Goal: Information Seeking & Learning: Learn about a topic

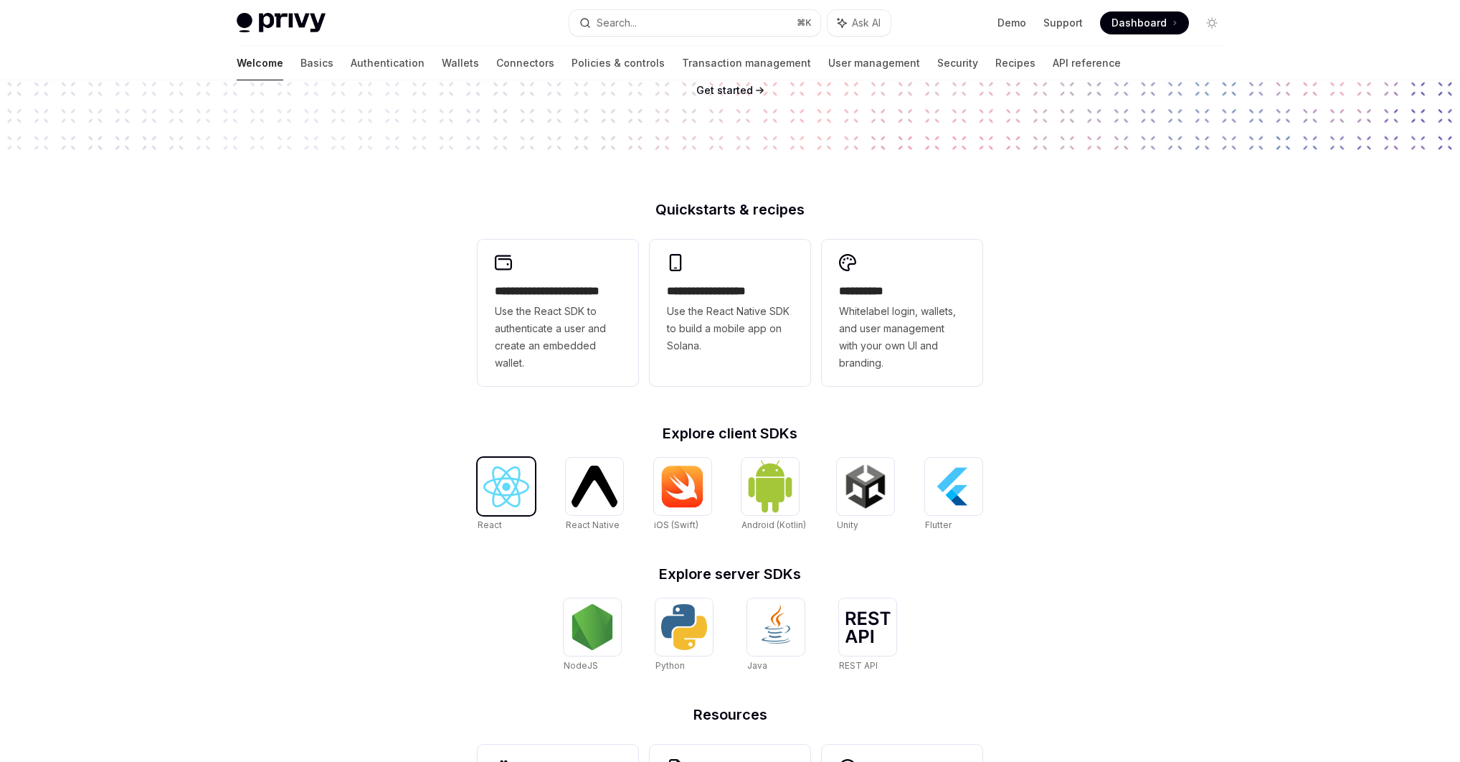
scroll to position [250, 0]
click at [509, 484] on img at bounding box center [506, 486] width 46 height 41
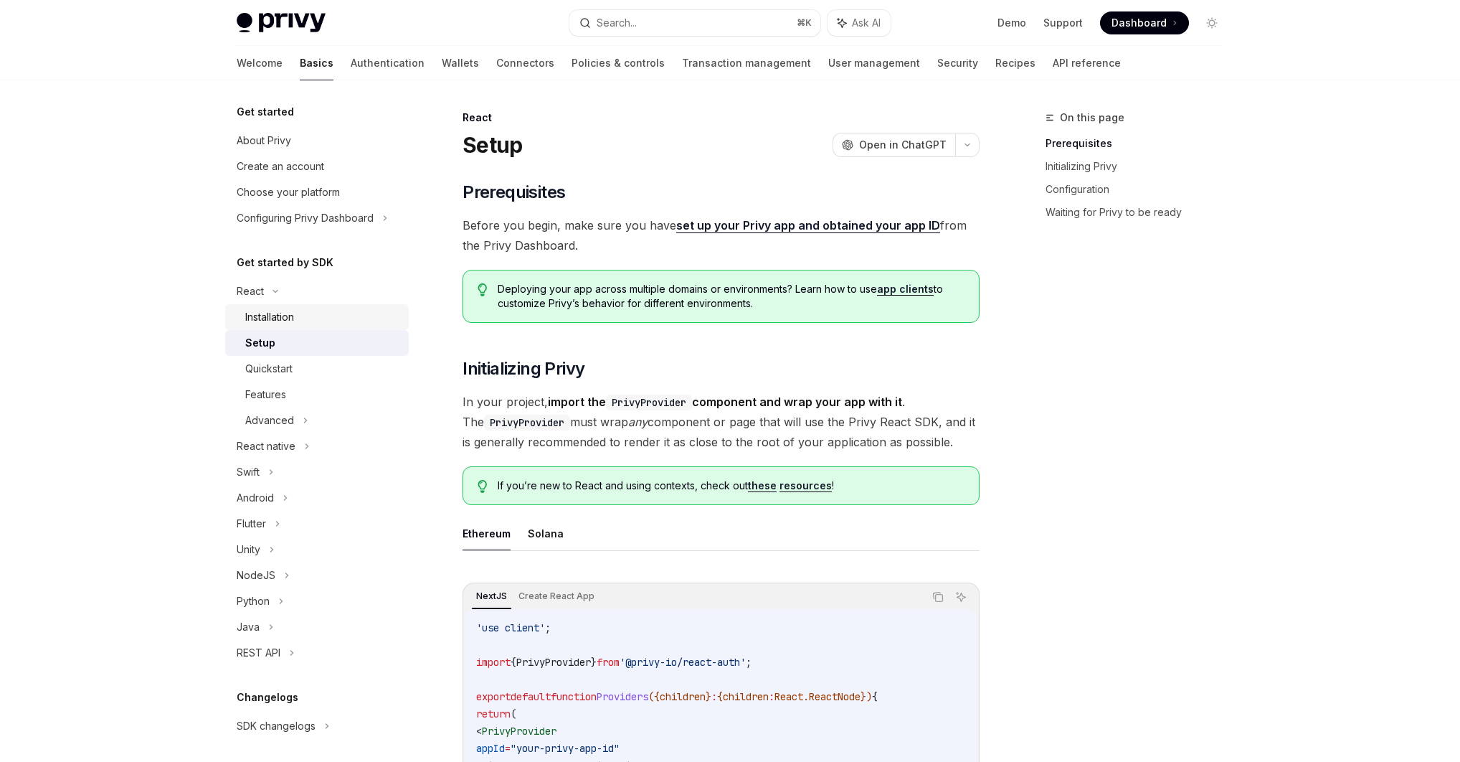
click at [313, 311] on div "Installation" at bounding box center [322, 316] width 155 height 17
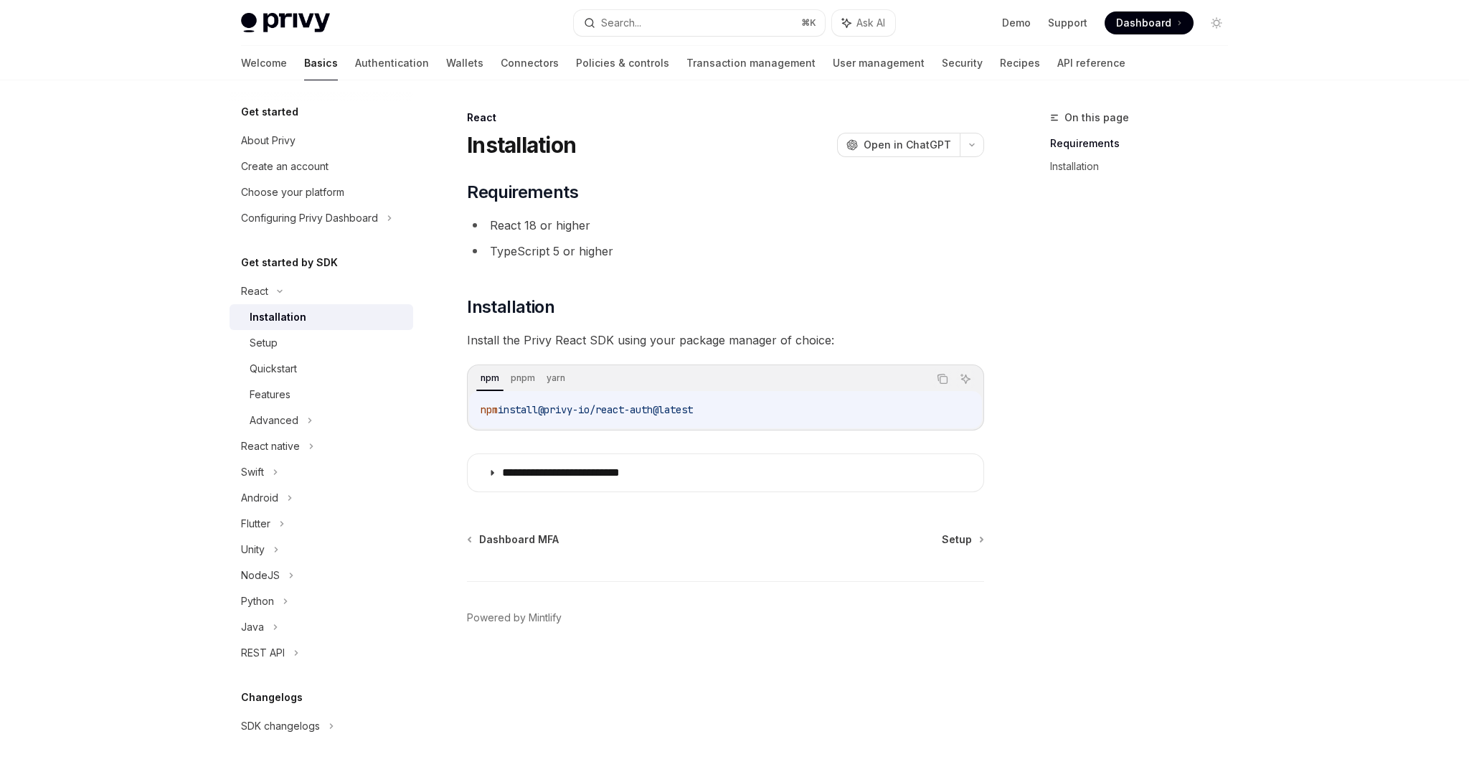
drag, startPoint x: 737, startPoint y: 409, endPoint x: 555, endPoint y: 414, distance: 182.2
click at [554, 414] on code "npm install @privy-io/react-auth@latest" at bounding box center [725, 409] width 490 height 17
copy span "@privy-io/react-auth@latest"
click at [1155, 22] on span "Dashboard" at bounding box center [1143, 23] width 55 height 14
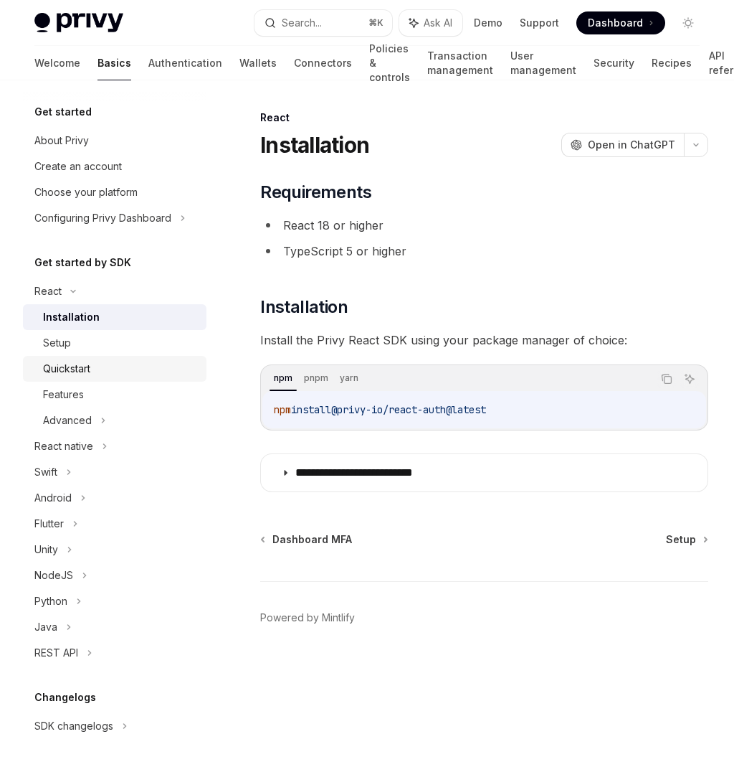
click at [95, 364] on div "Quickstart" at bounding box center [120, 368] width 155 height 17
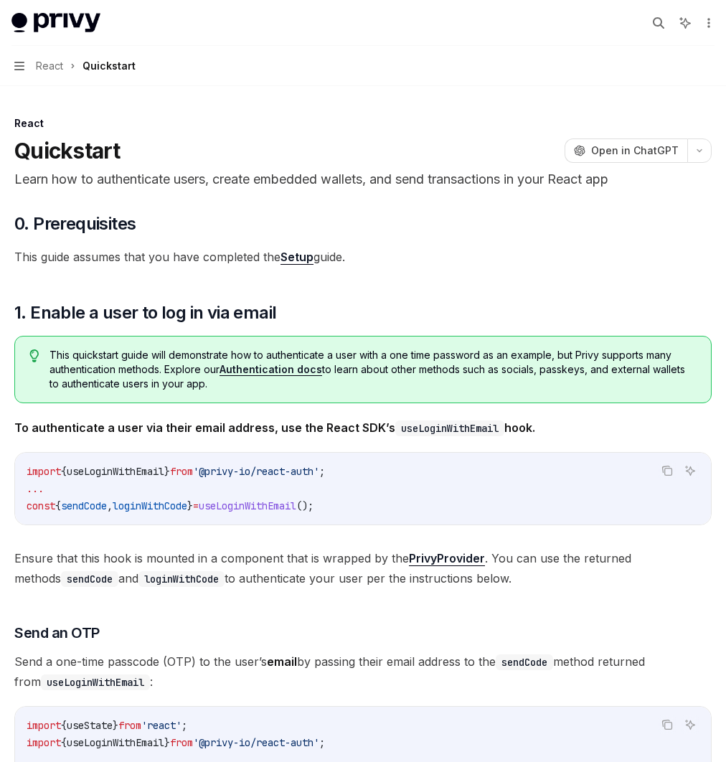
click at [0, 0] on div "Advanced" at bounding box center [0, 0] width 0 height 0
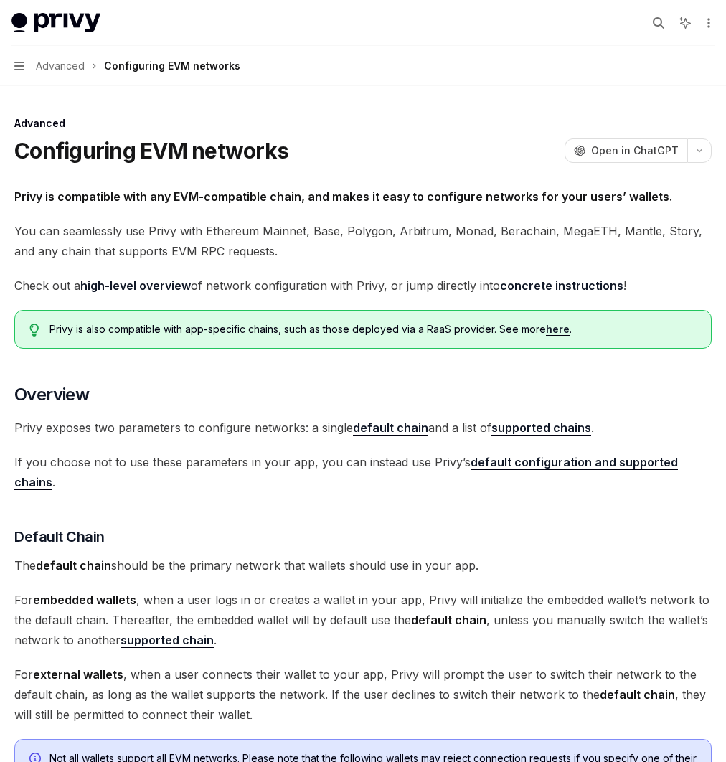
click at [0, 0] on div "Configuring appearance" at bounding box center [0, 0] width 0 height 0
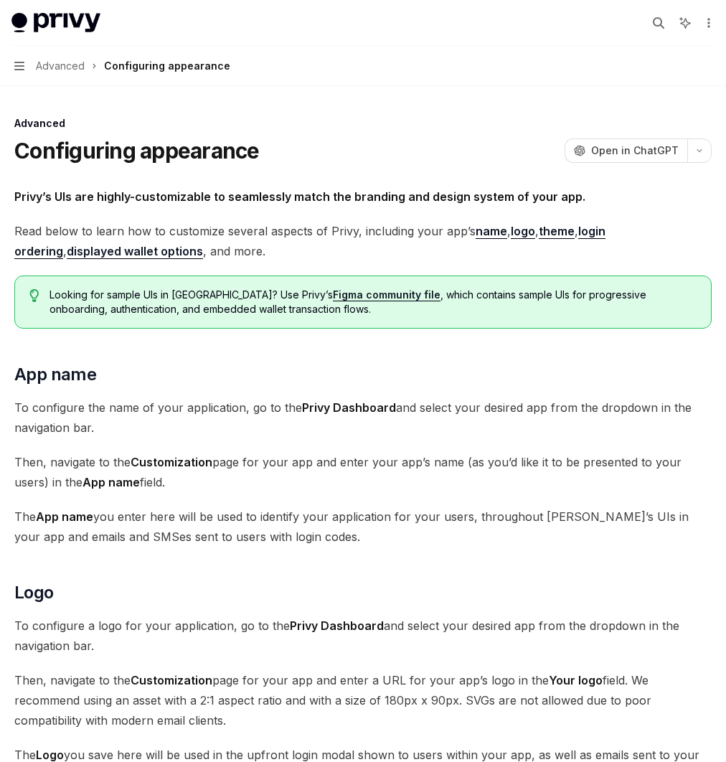
click at [0, 0] on div "Automatic wallet creation" at bounding box center [0, 0] width 0 height 0
type textarea "*"
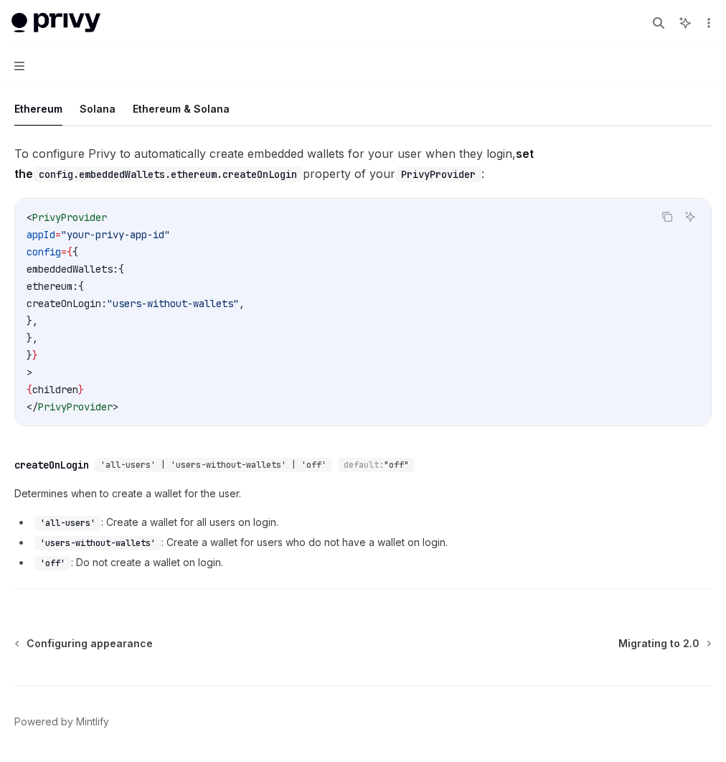
scroll to position [280, 0]
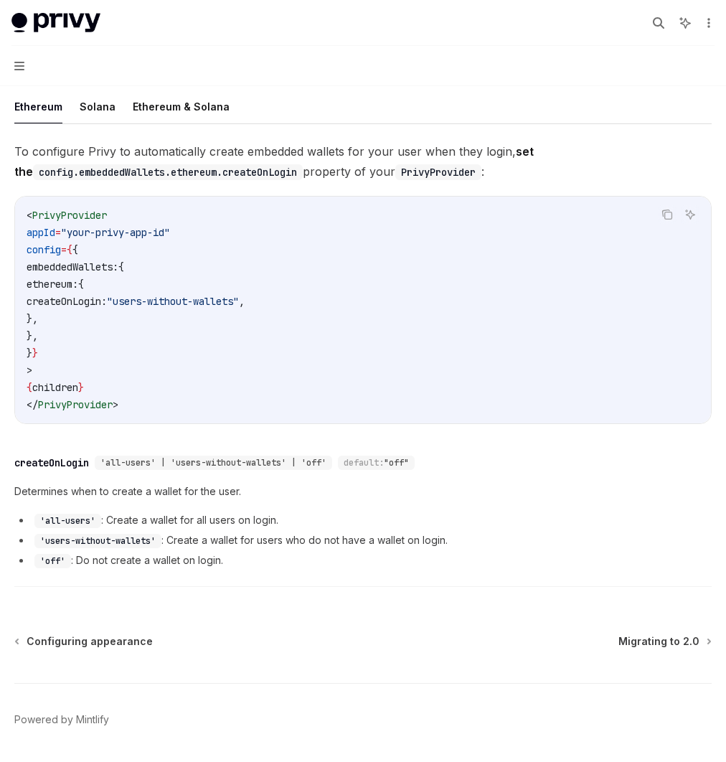
drag, startPoint x: 378, startPoint y: 371, endPoint x: 597, endPoint y: 366, distance: 219.5
click at [245, 308] on span "createOnLogin: "users-without-wallets" ," at bounding box center [136, 301] width 218 height 13
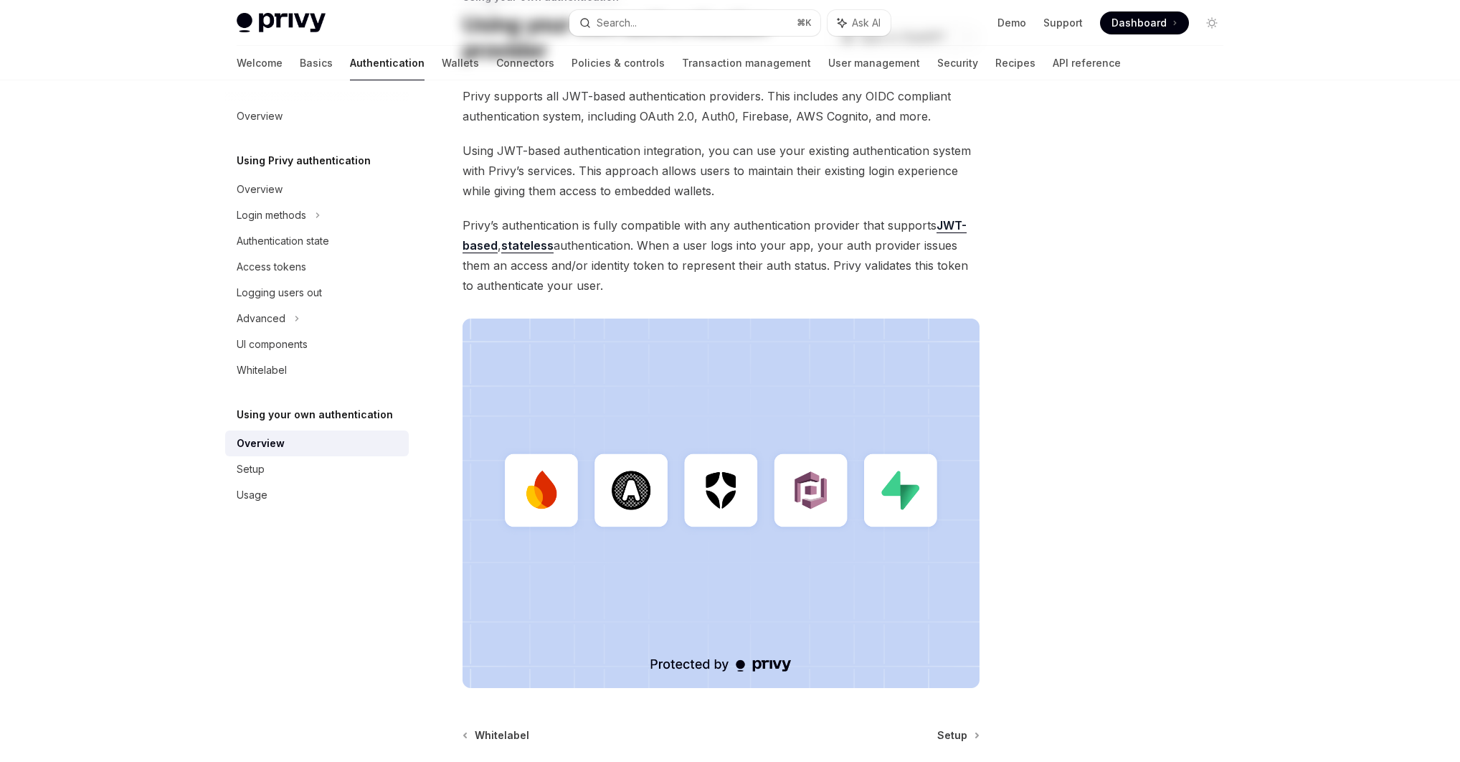
scroll to position [259, 0]
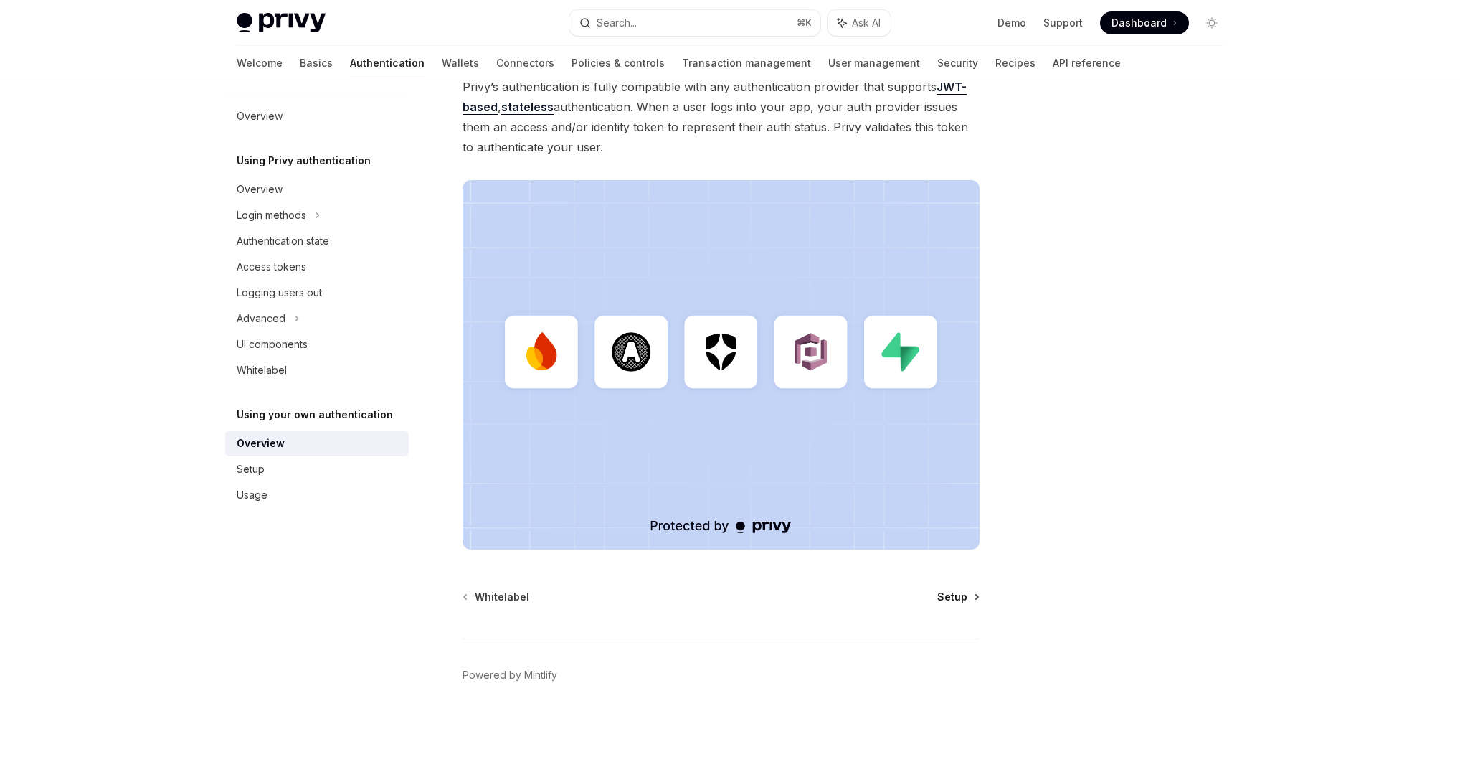
click at [957, 594] on span "Setup" at bounding box center [952, 596] width 30 height 14
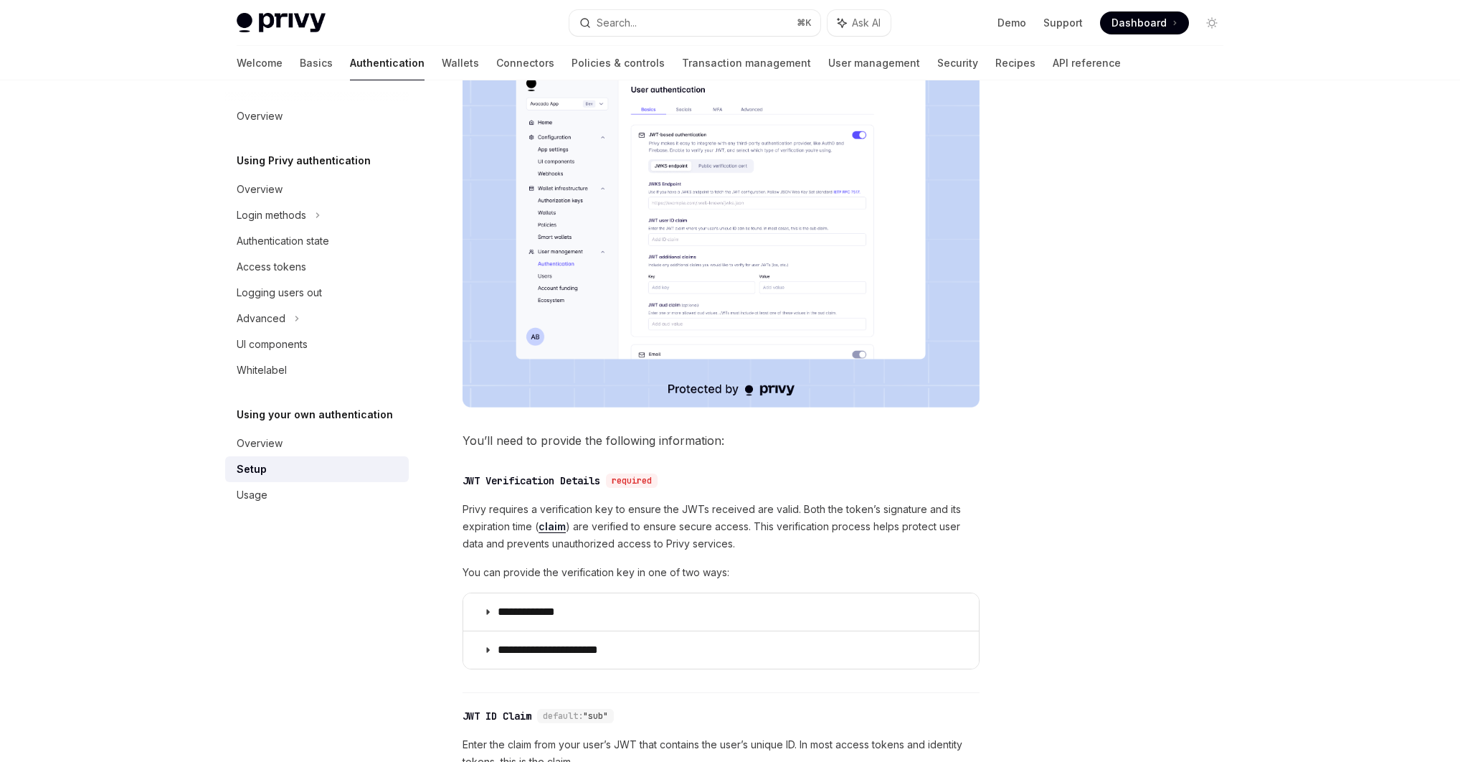
scroll to position [579, 0]
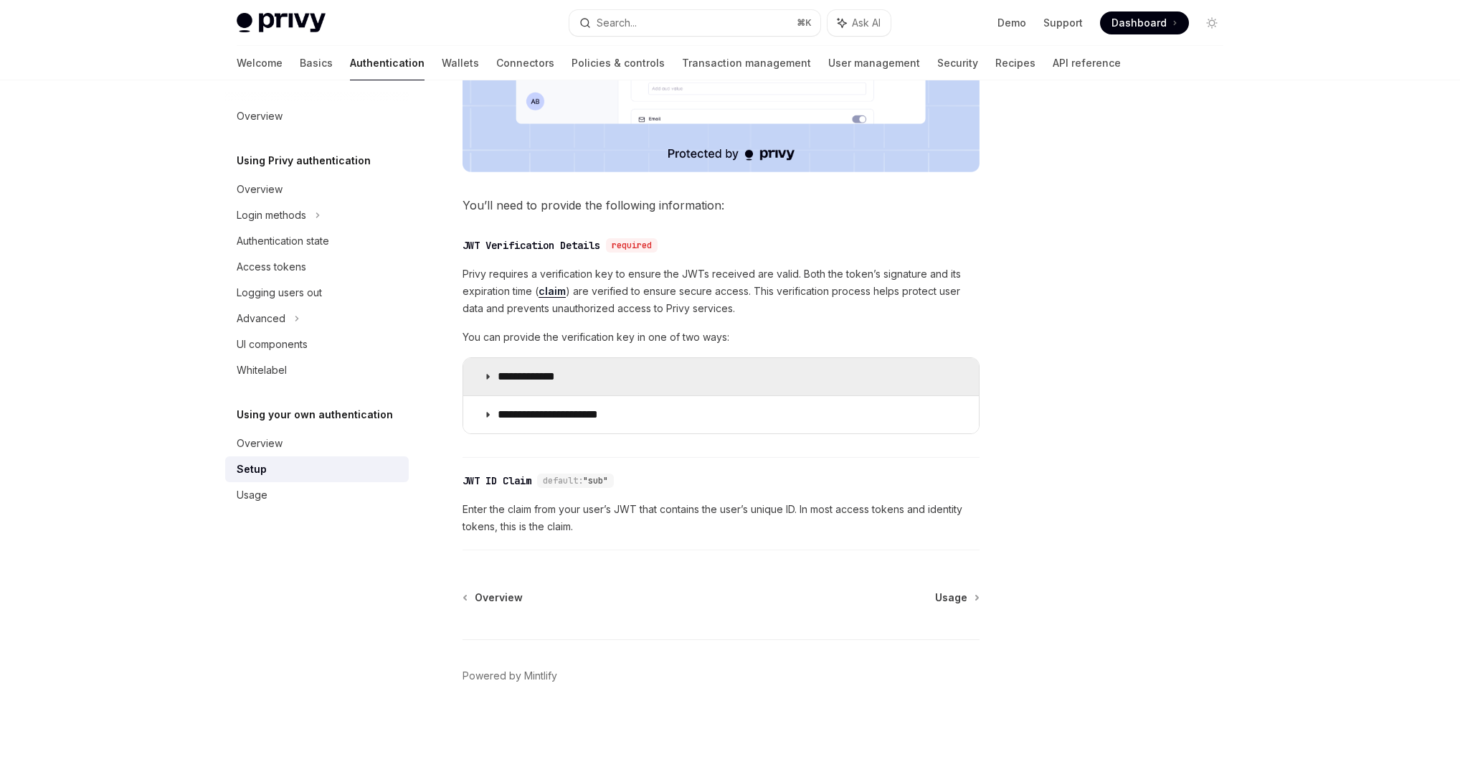
click at [627, 372] on summary "**********" at bounding box center [721, 376] width 516 height 37
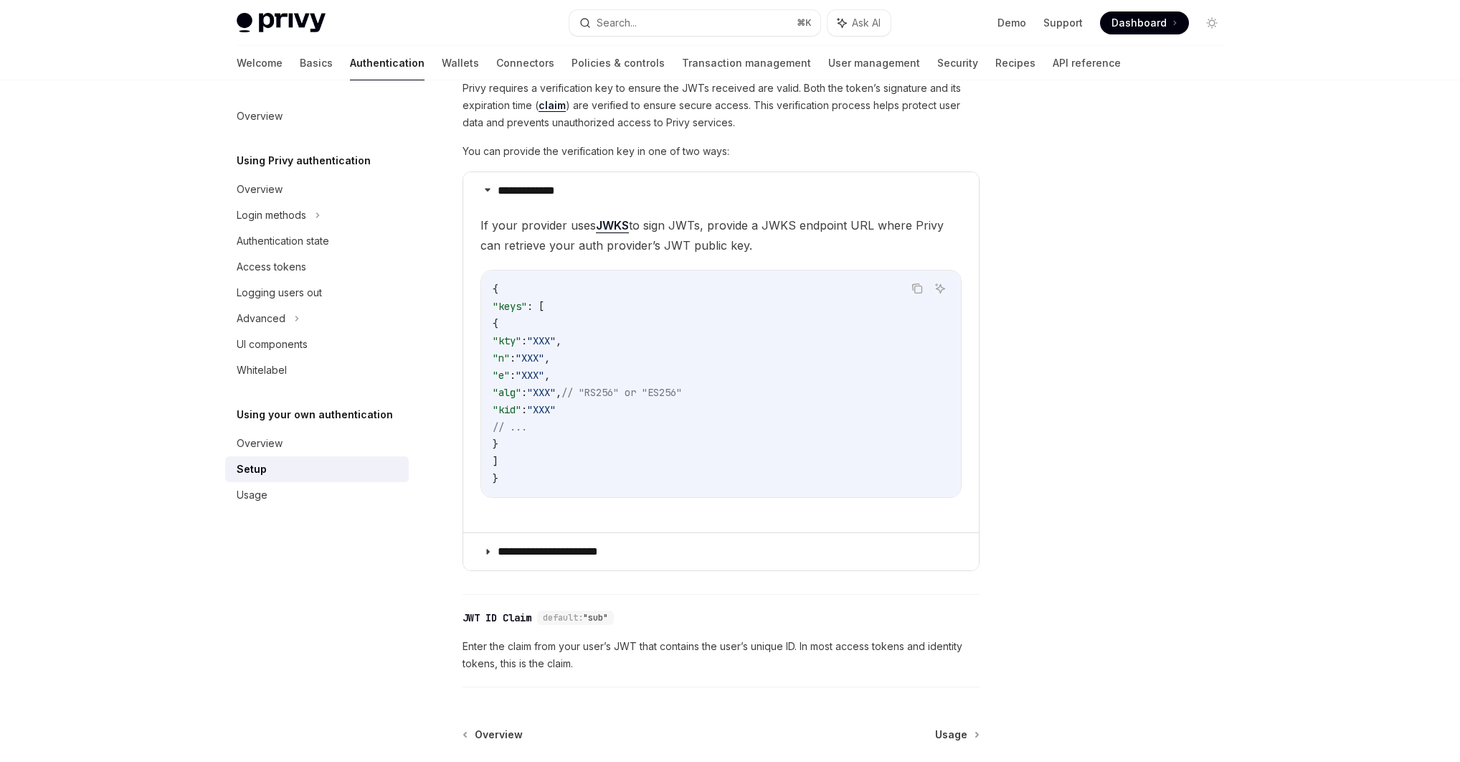
scroll to position [768, 0]
click at [257, 491] on div "Usage" at bounding box center [252, 494] width 31 height 17
type textarea "*"
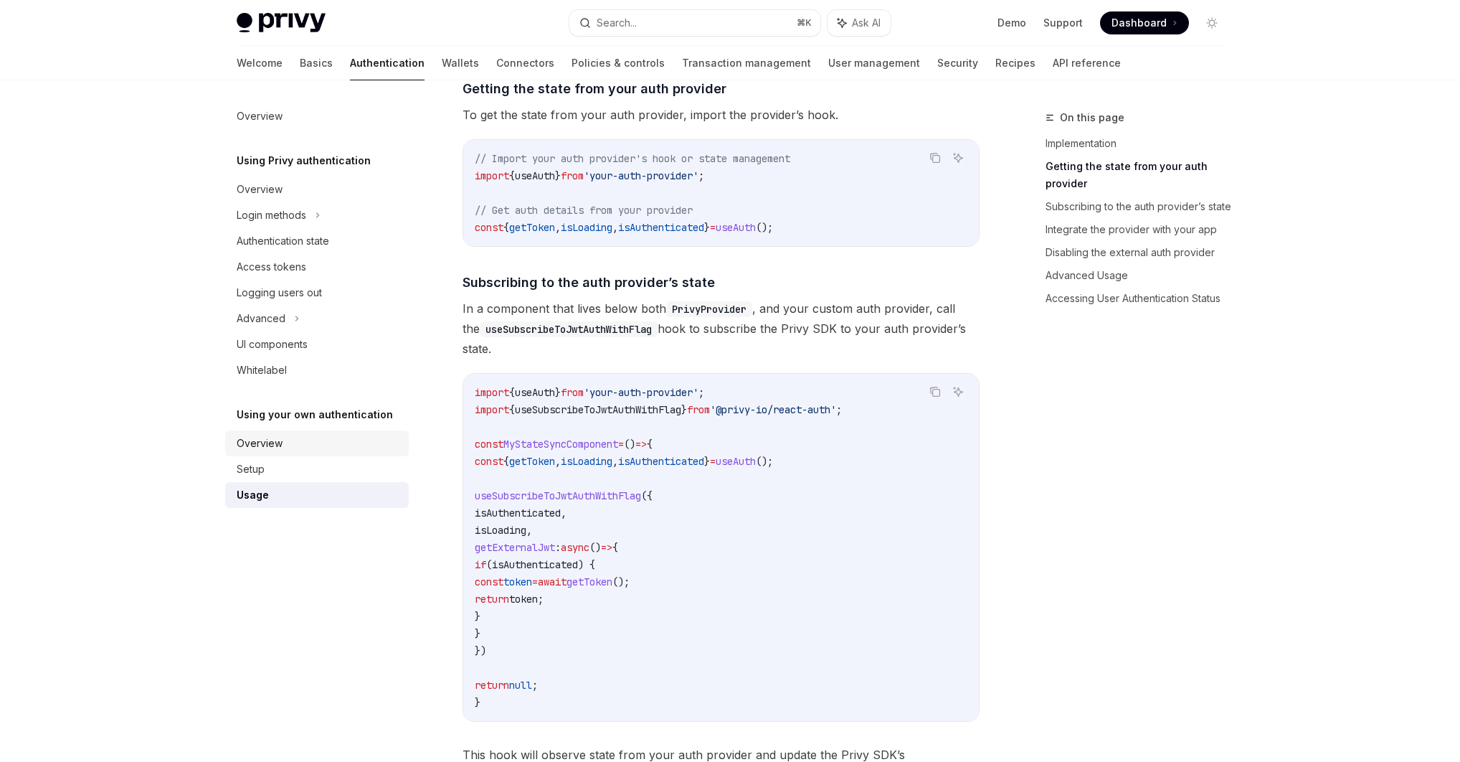
scroll to position [330, 0]
click at [634, 413] on span "useSubscribeToJwtAuthWithFlag" at bounding box center [598, 408] width 166 height 13
click at [634, 412] on span "useSubscribeToJwtAuthWithFlag" at bounding box center [598, 408] width 166 height 13
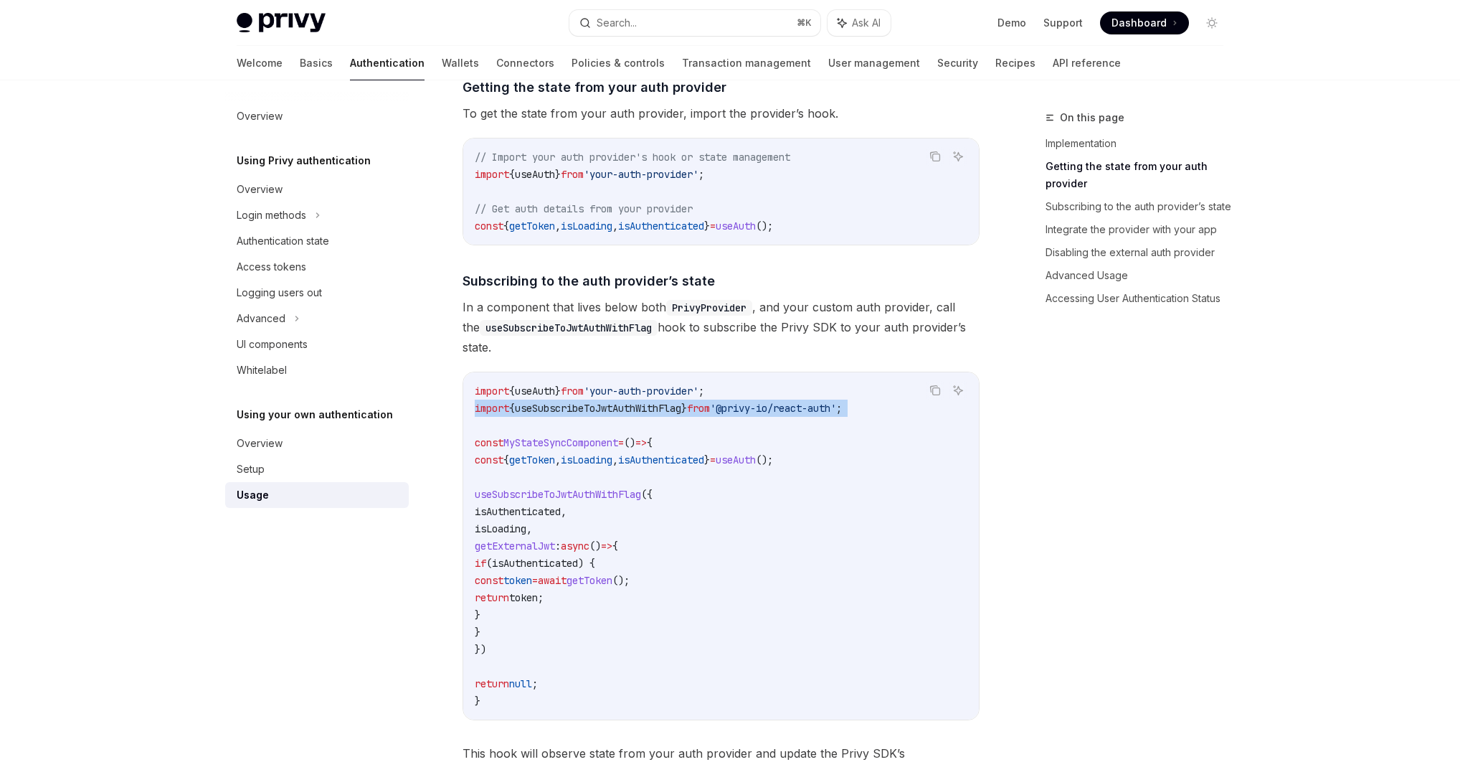
copy code "import { useSubscribeToJwtAuthWithFlag } from '@privy-io/react-auth' ;"
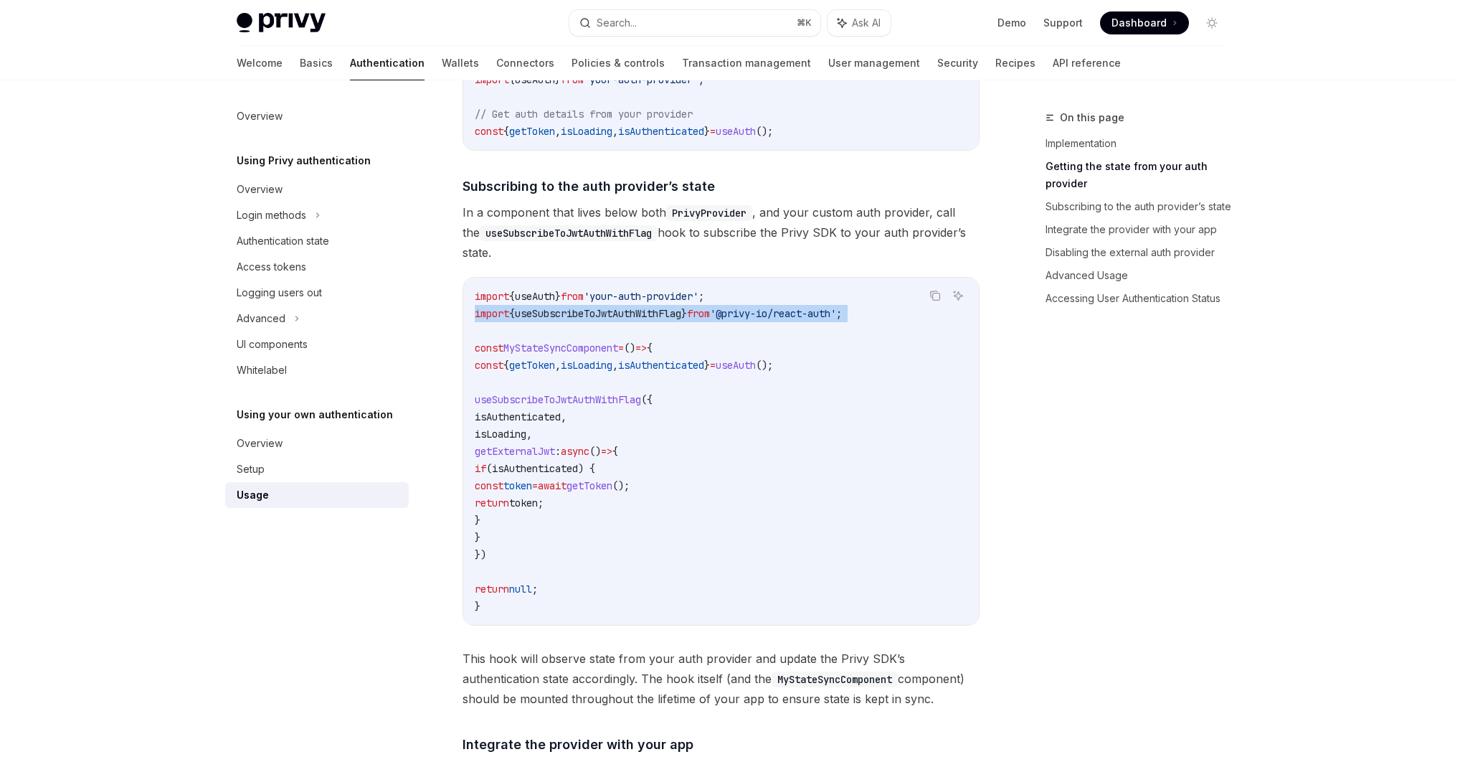
scroll to position [439, 0]
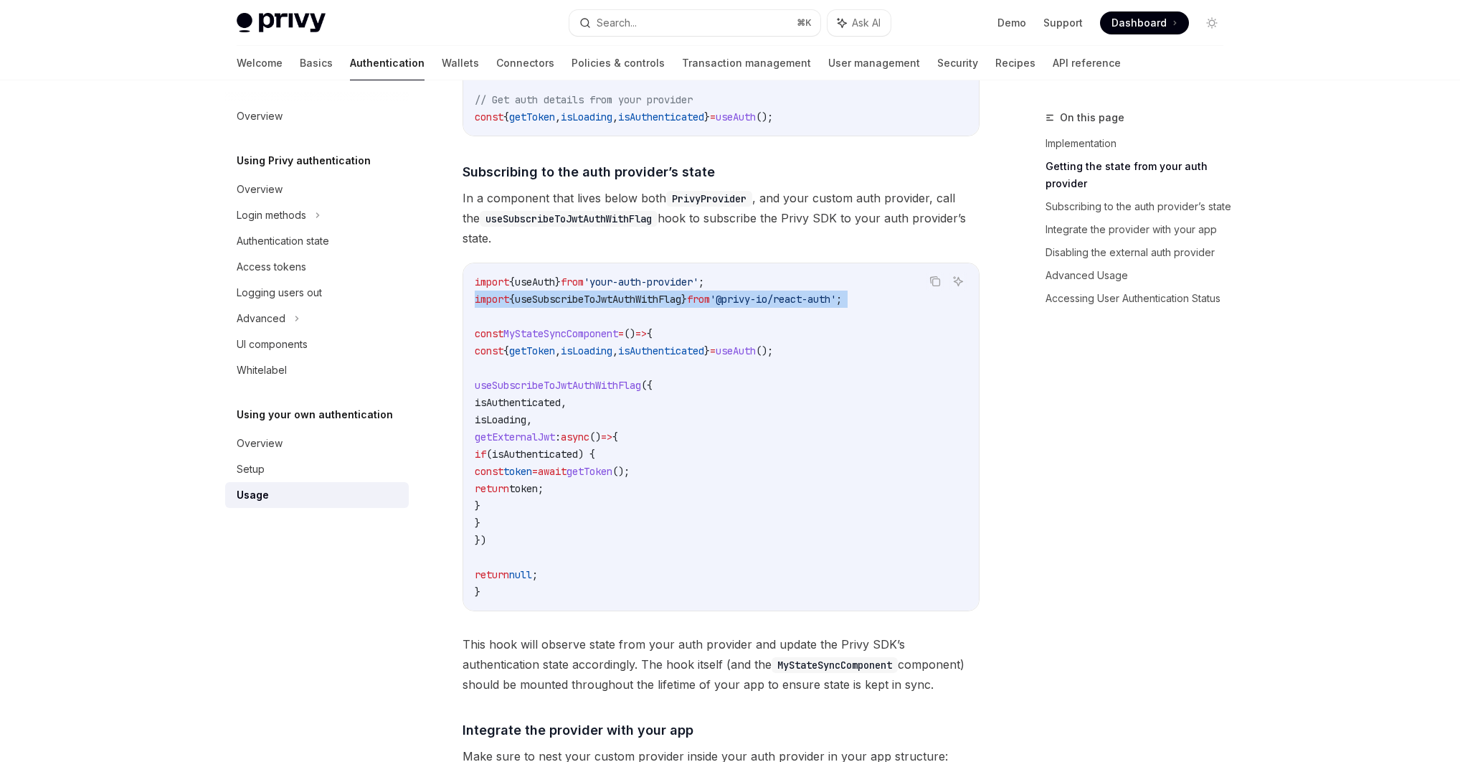
copy code "import { useSubscribeToJwtAuthWithFlag } from '@privy-io/react-auth' ;"
click at [937, 280] on icon "Copy the contents from the code block" at bounding box center [934, 280] width 11 height 11
click at [1074, 144] on link "Implementation" at bounding box center [1140, 143] width 189 height 23
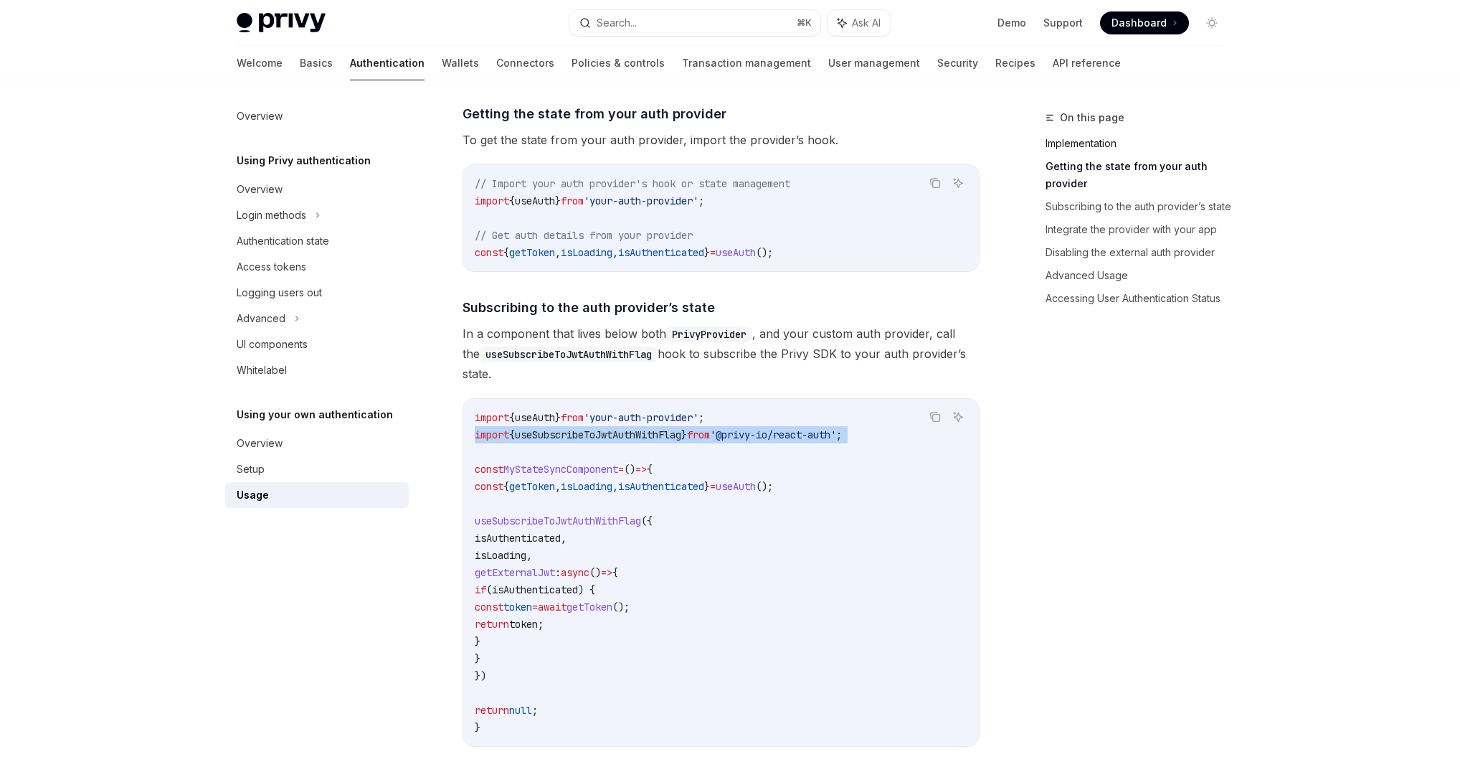
scroll to position [293, 0]
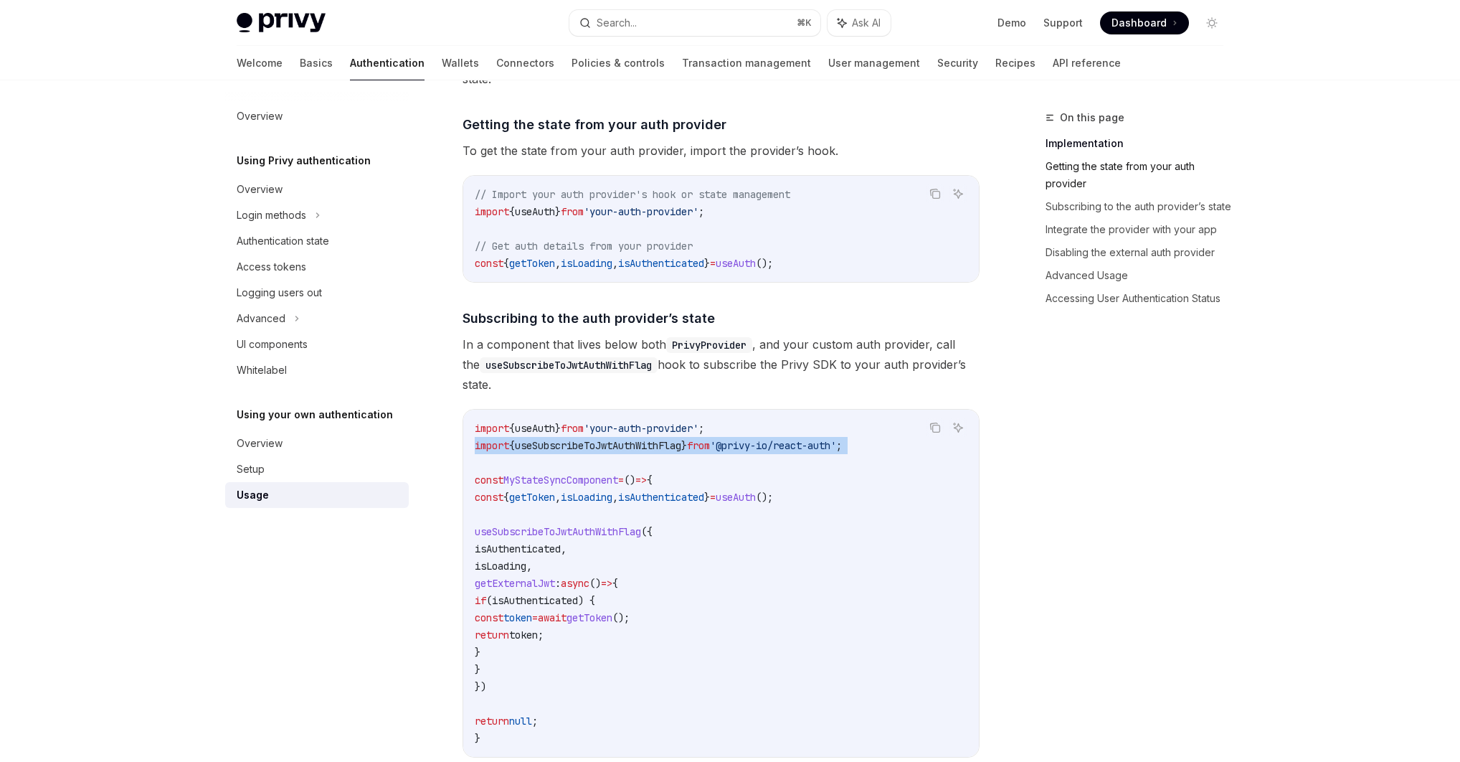
click at [1087, 165] on link "Getting the state from your auth provider" at bounding box center [1140, 175] width 189 height 40
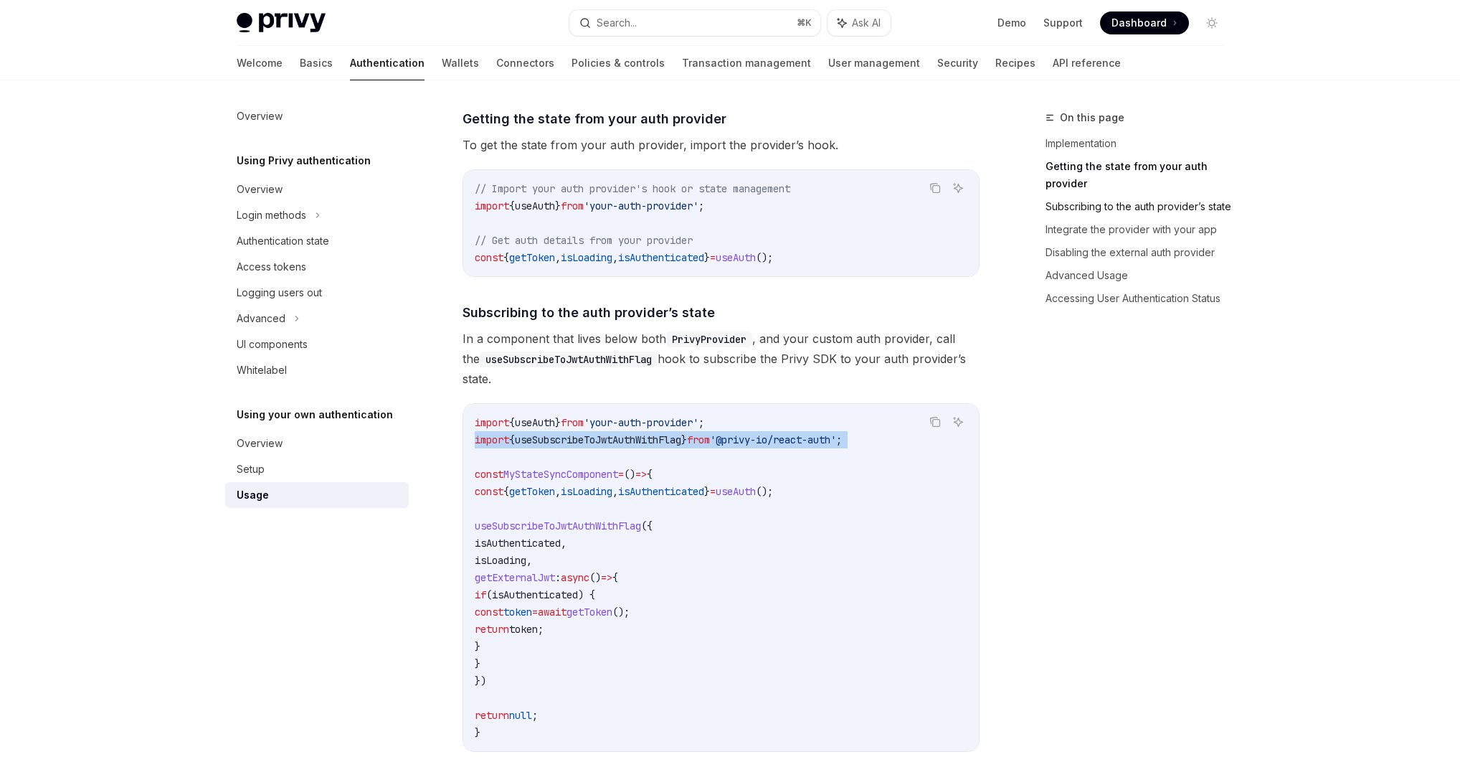
click at [1089, 208] on link "Subscribing to the auth provider’s state" at bounding box center [1140, 206] width 189 height 23
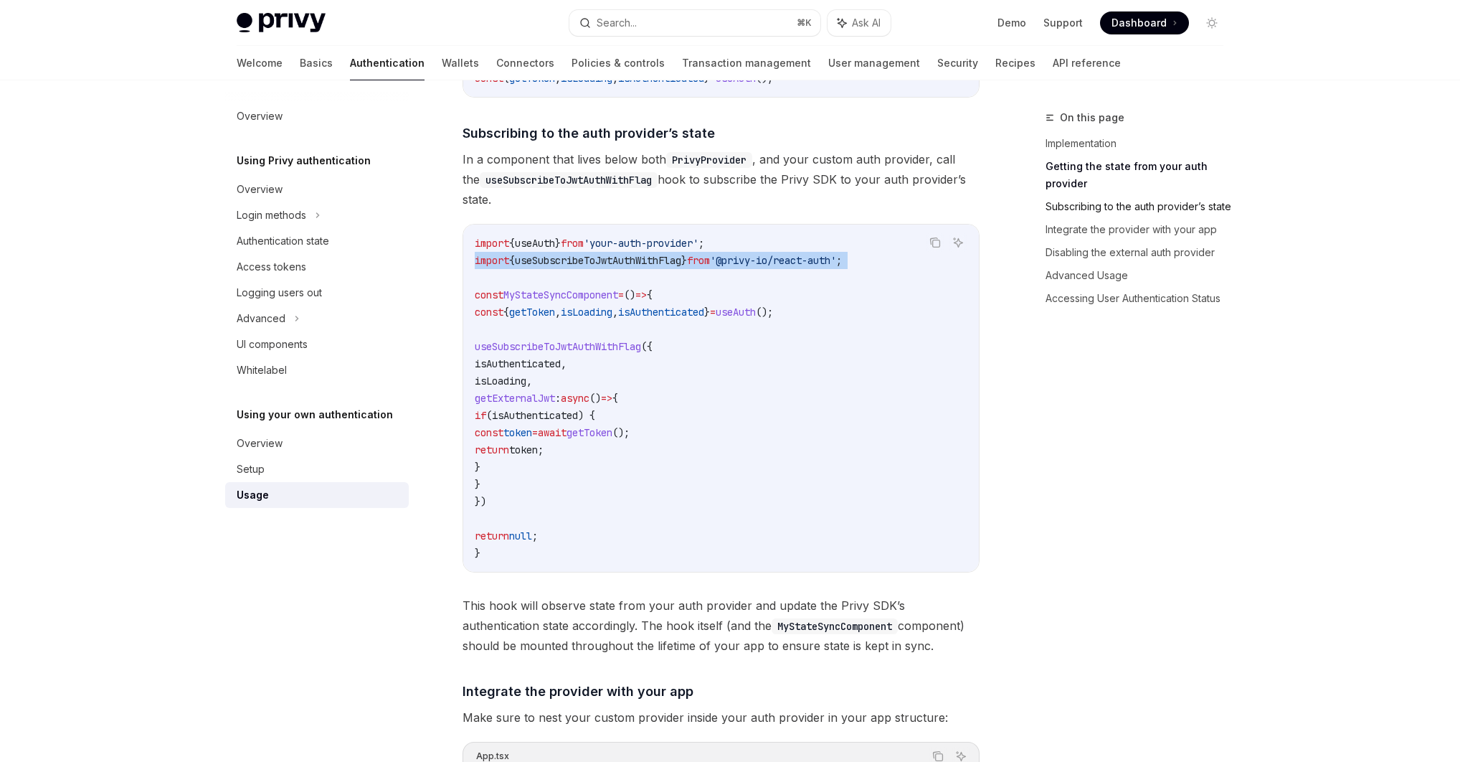
scroll to position [491, 0]
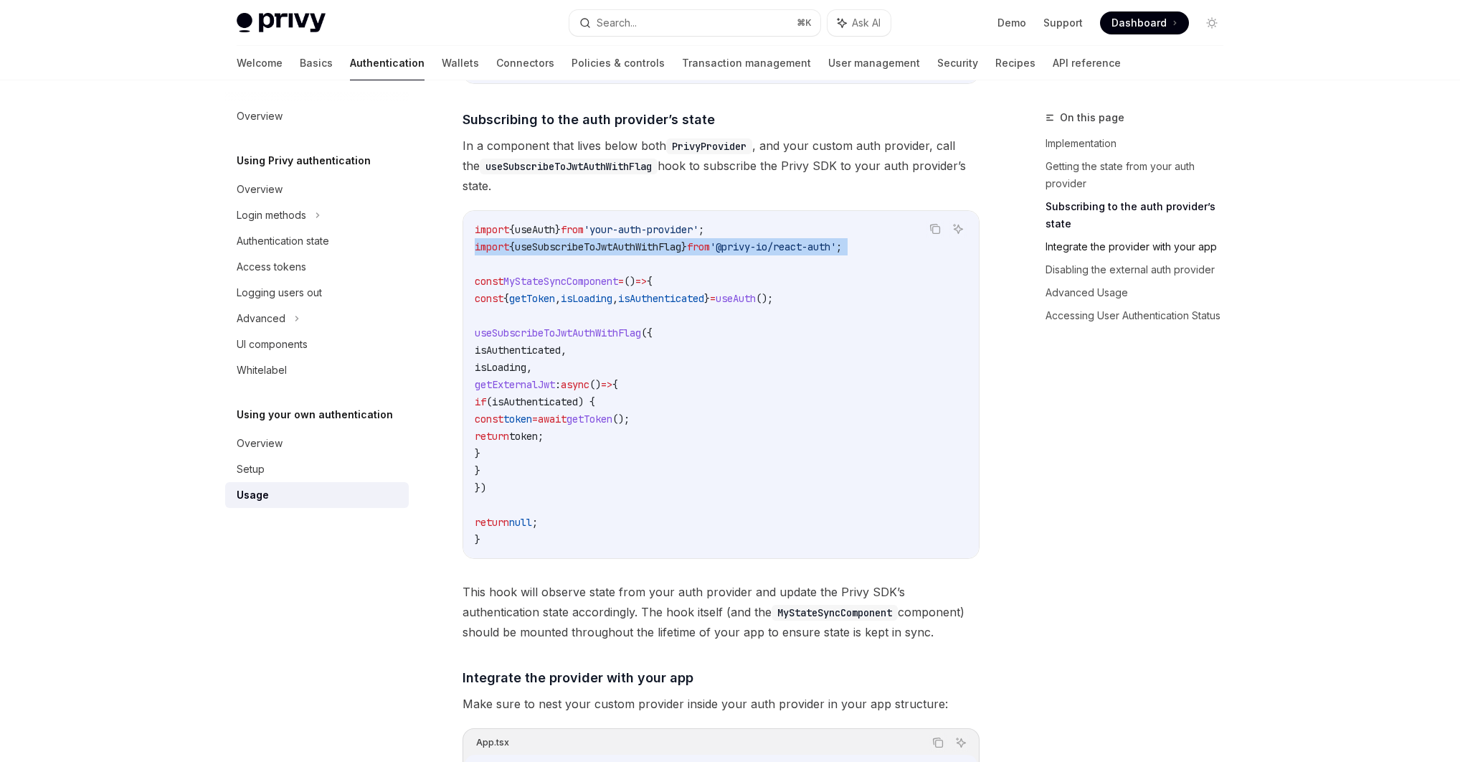
click at [1091, 235] on link "Integrate the provider with your app" at bounding box center [1140, 246] width 189 height 23
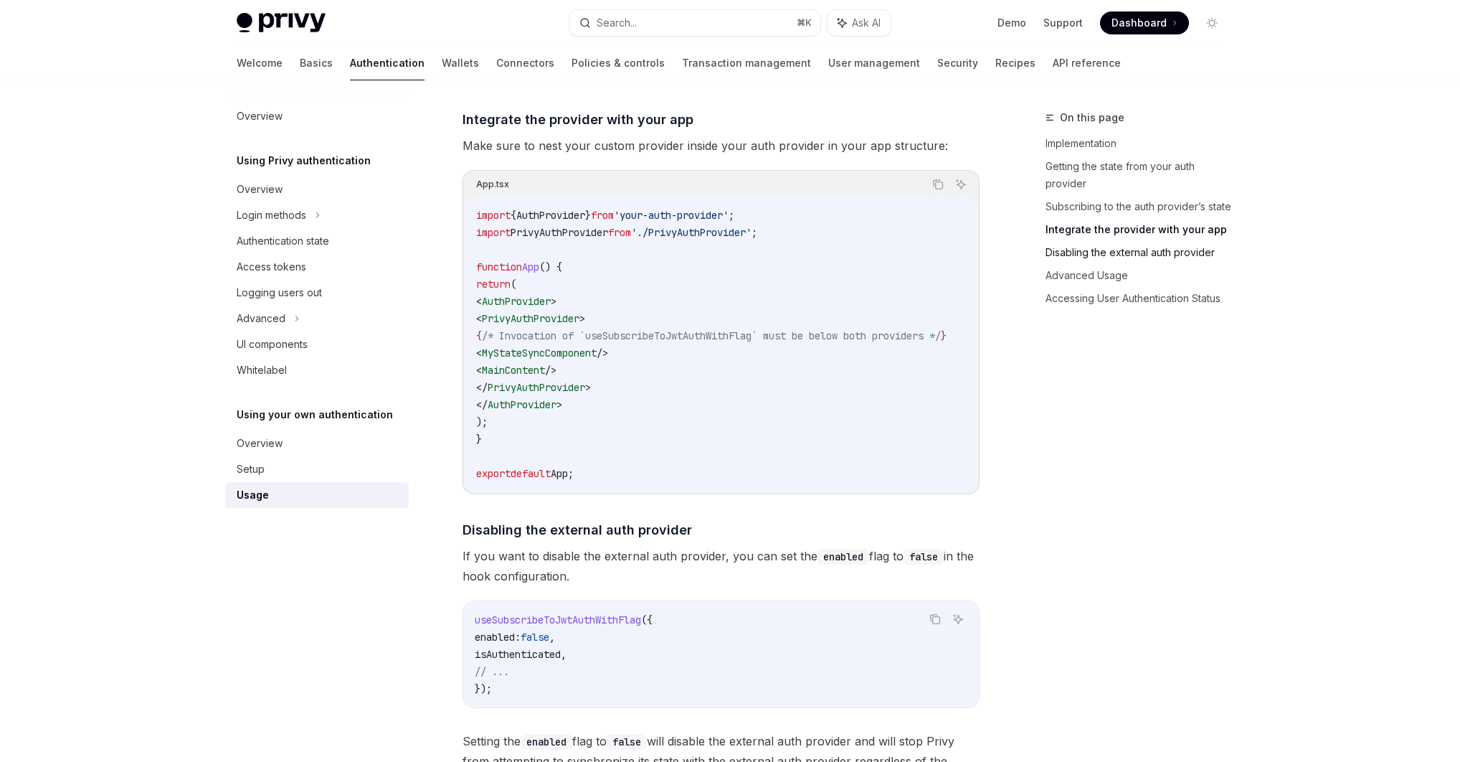
click at [1107, 254] on link "Disabling the external auth provider" at bounding box center [1140, 252] width 189 height 23
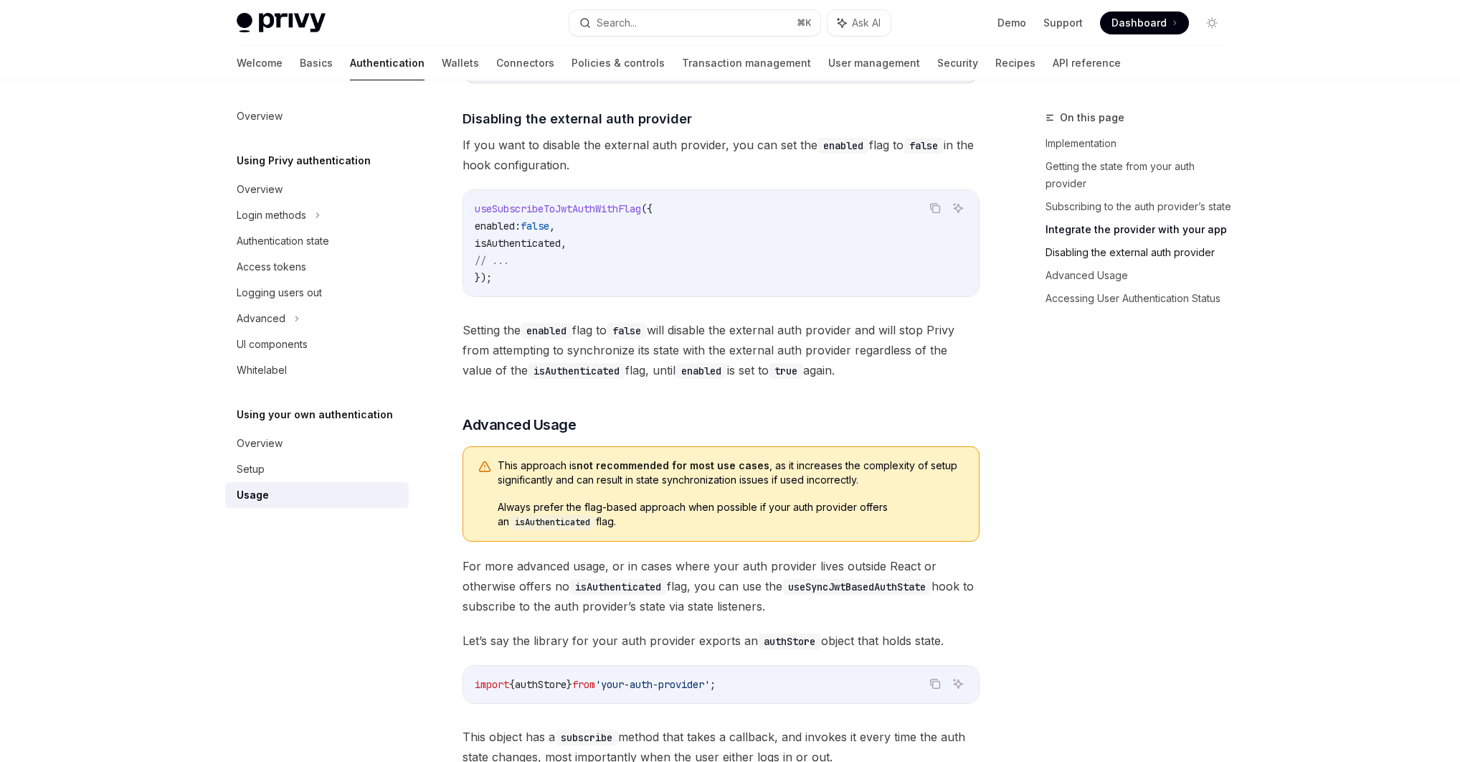
scroll to position [1464, 0]
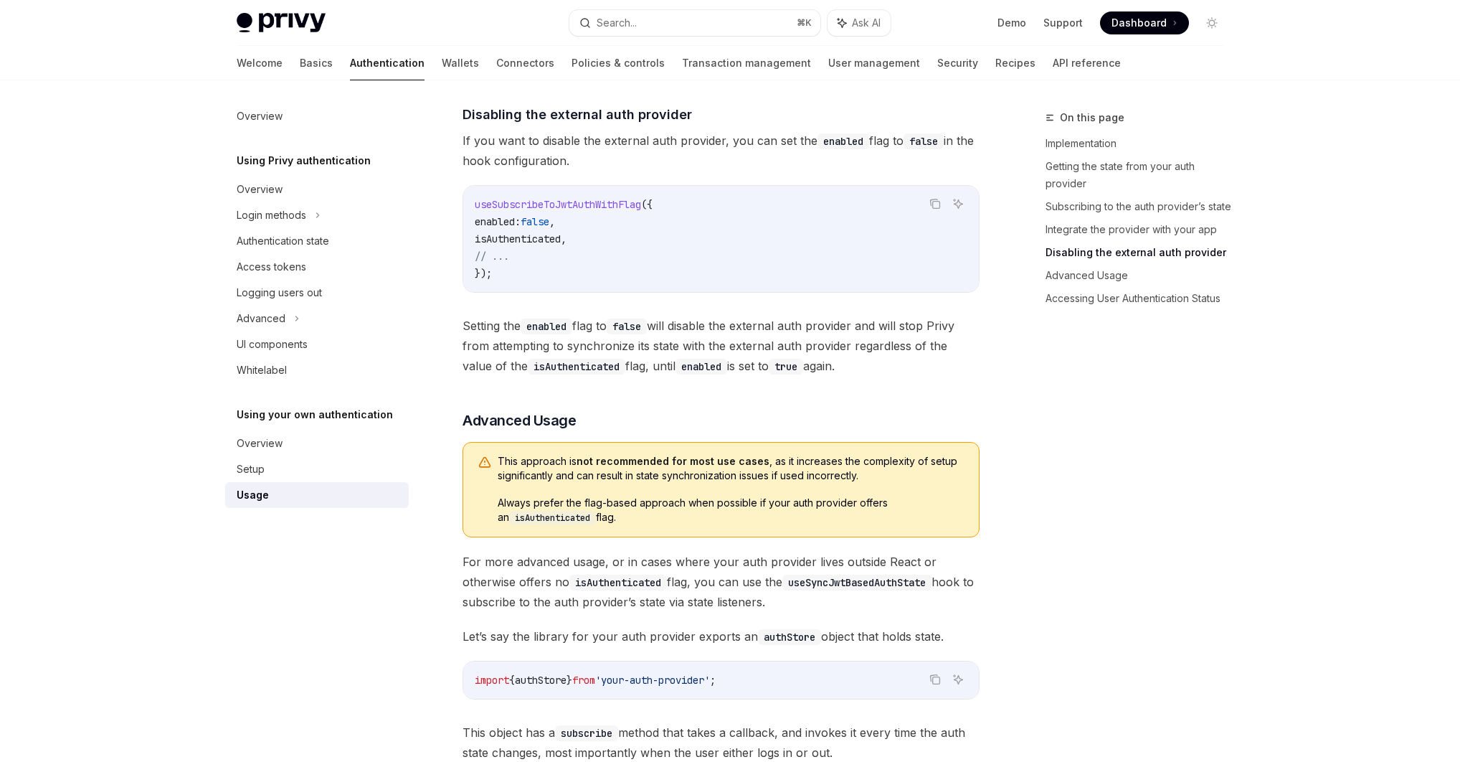
click at [1110, 254] on link "Disabling the external auth provider" at bounding box center [1140, 252] width 189 height 23
click at [1103, 276] on link "Advanced Usage" at bounding box center [1140, 275] width 189 height 23
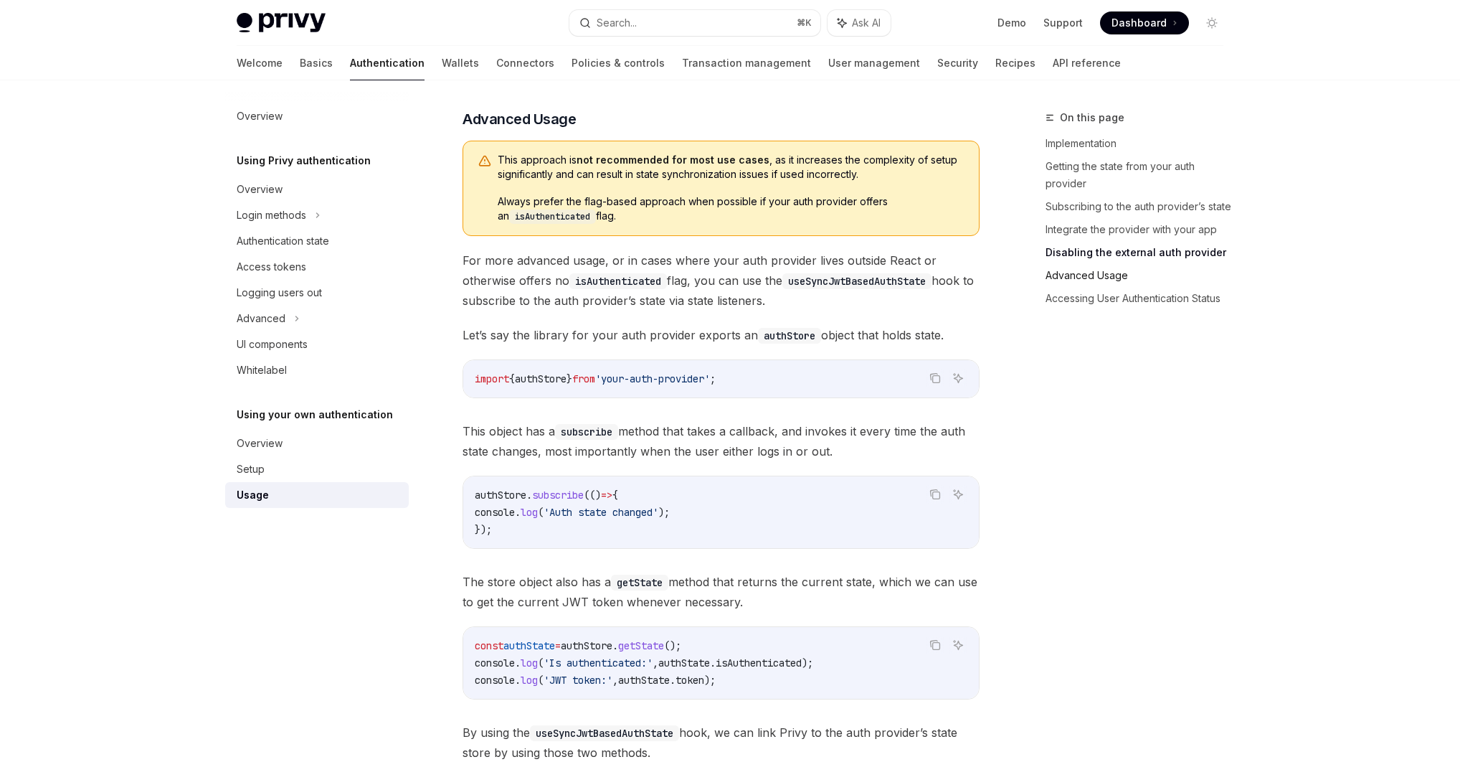
scroll to position [1770, 0]
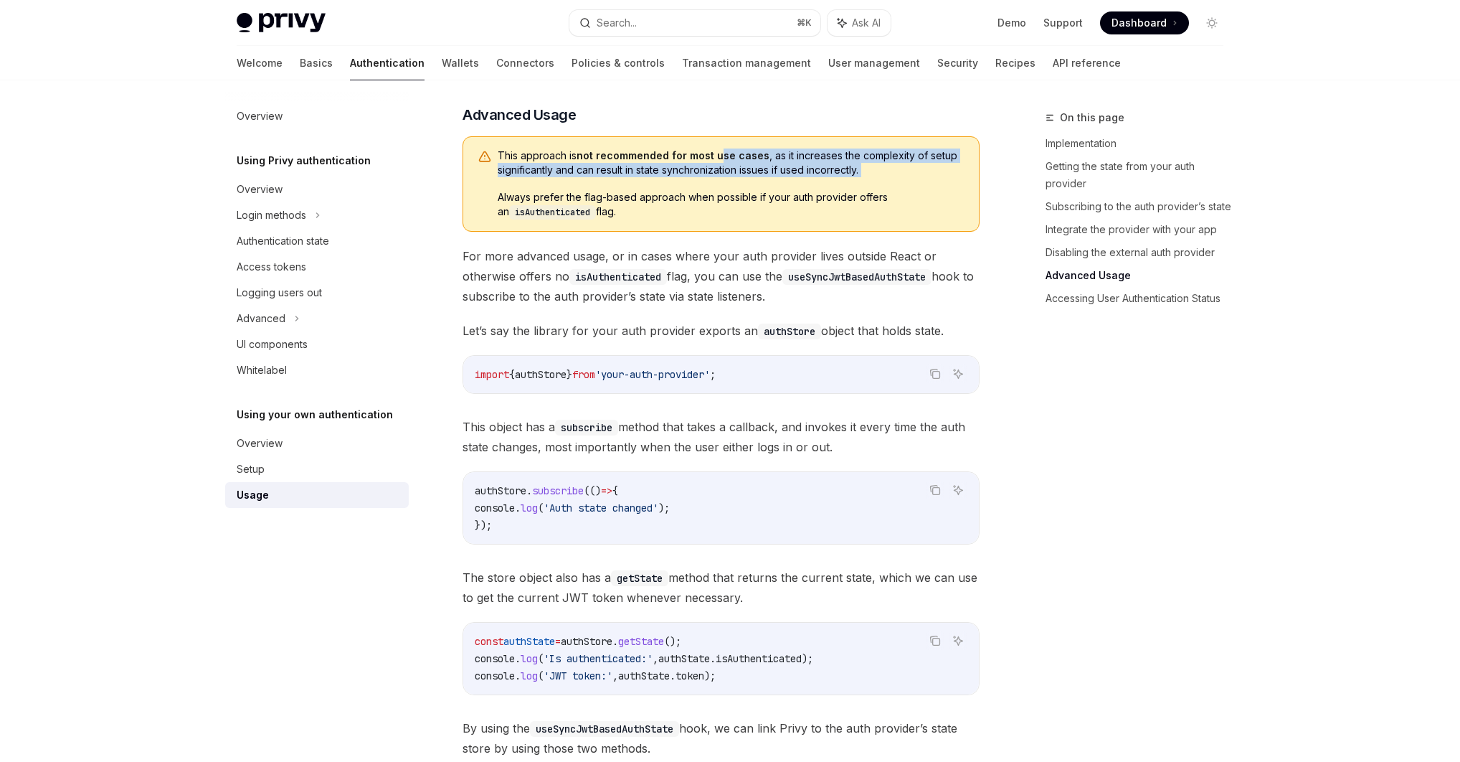
drag, startPoint x: 718, startPoint y: 158, endPoint x: 833, endPoint y: 219, distance: 130.3
click at [838, 191] on div "This approach is not recommended for most use cases , as it increases the compl…" at bounding box center [731, 183] width 467 height 71
drag, startPoint x: 611, startPoint y: 201, endPoint x: 757, endPoint y: 214, distance: 146.9
click at [757, 213] on span "Always prefer the flag-based approach when possible if your auth provider offer…" at bounding box center [731, 204] width 467 height 29
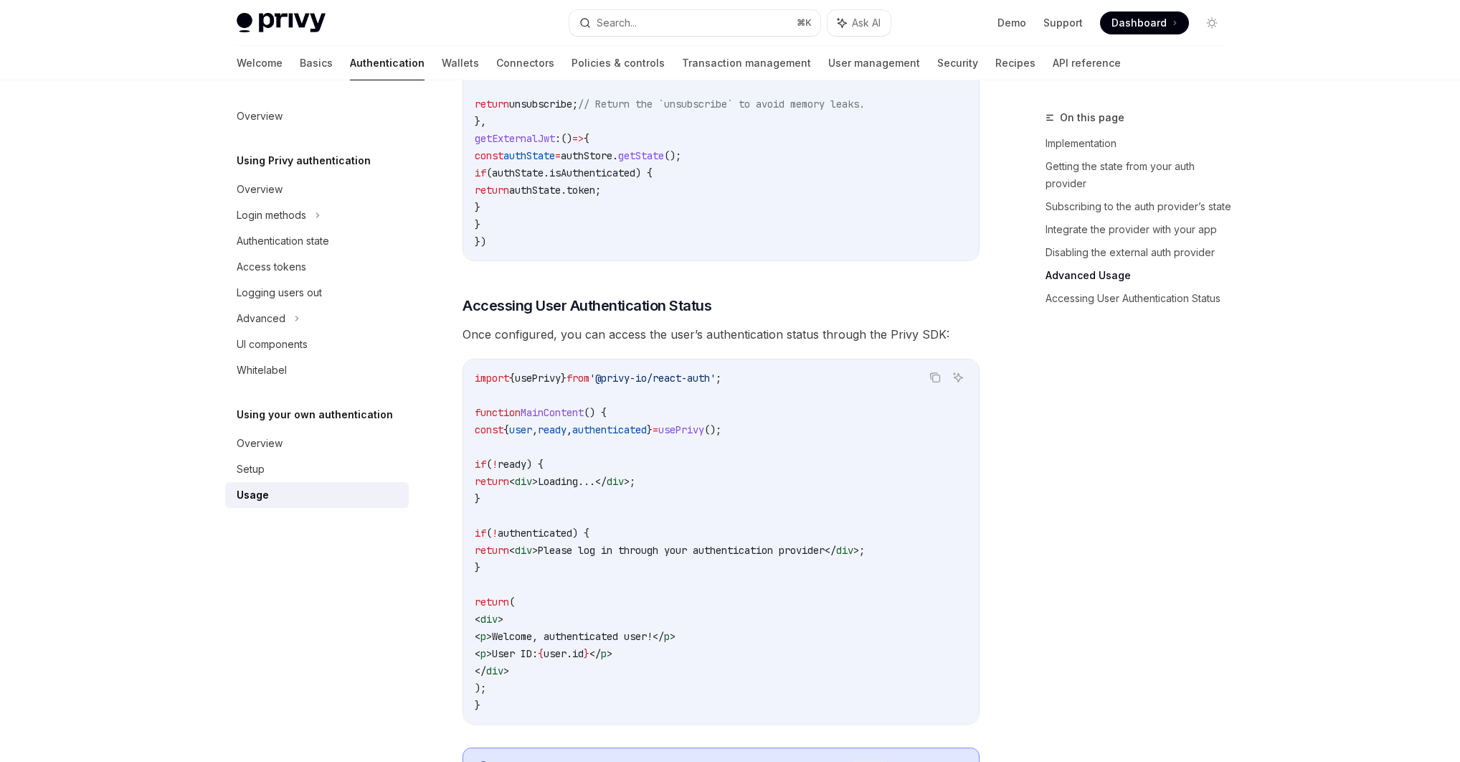
scroll to position [2618, 0]
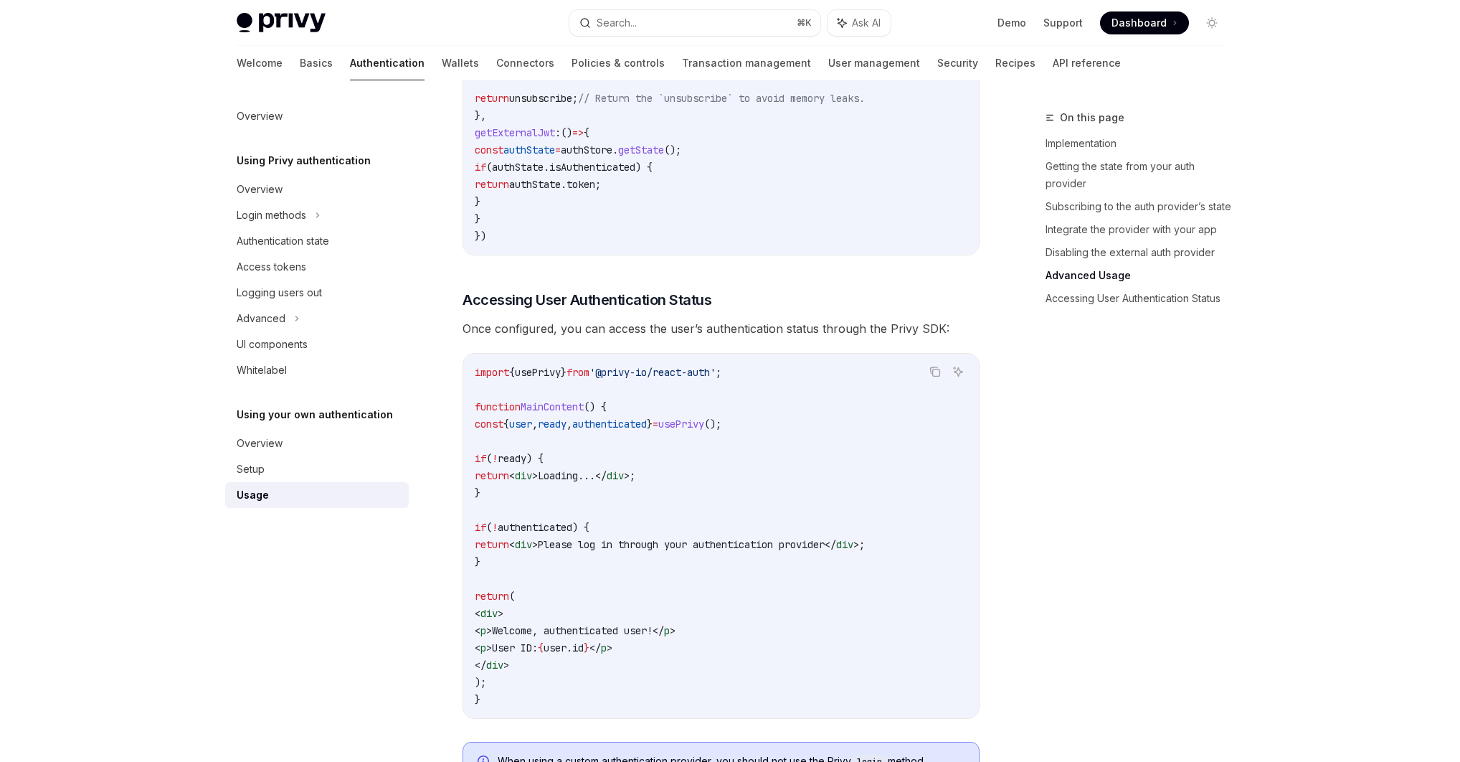
click at [549, 133] on span "getExternalJwt" at bounding box center [515, 132] width 80 height 13
copy span "getExternalJwt"
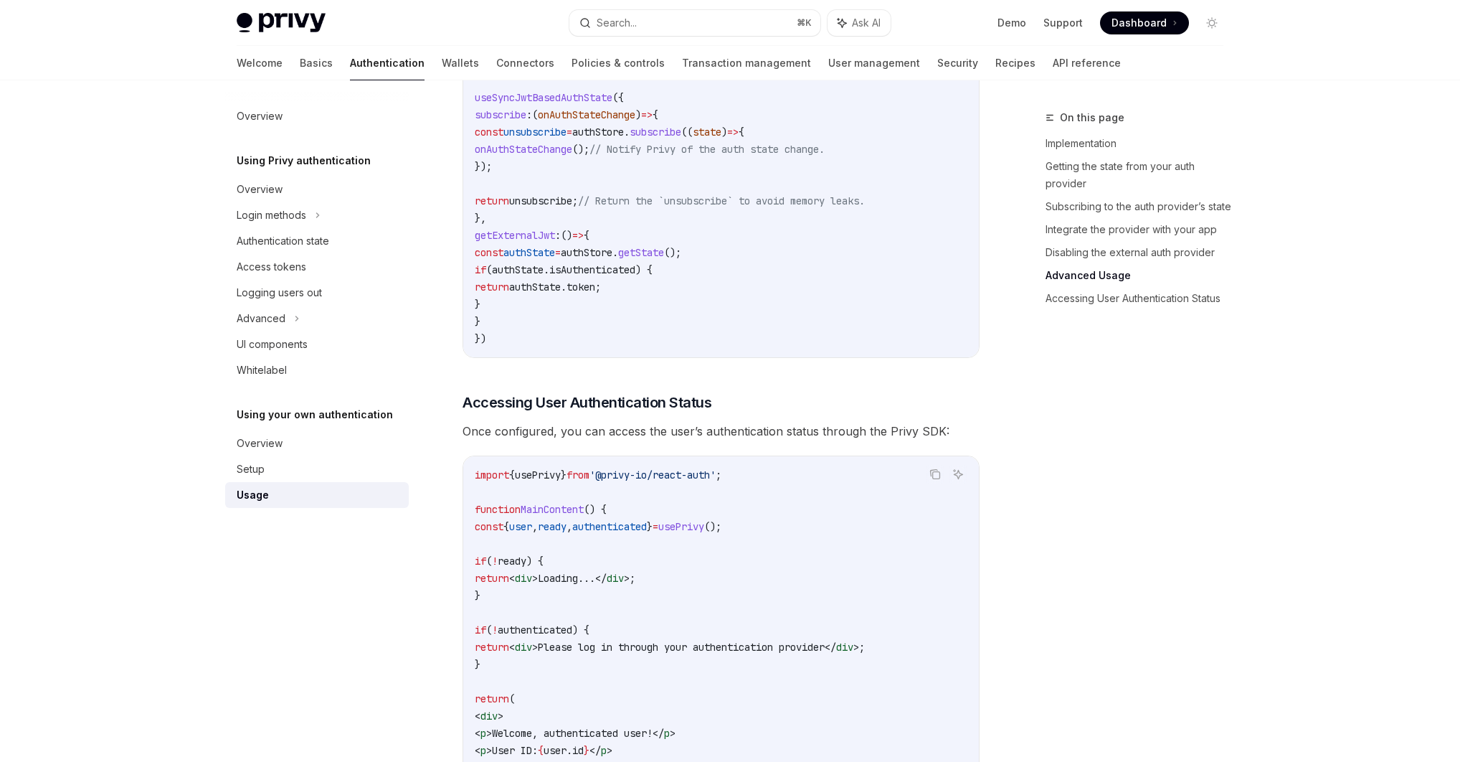
scroll to position [2513, 0]
drag, startPoint x: 630, startPoint y: 253, endPoint x: 750, endPoint y: 253, distance: 119.8
click at [681, 252] on span "const authState = authStore . getState ();" at bounding box center [578, 255] width 207 height 13
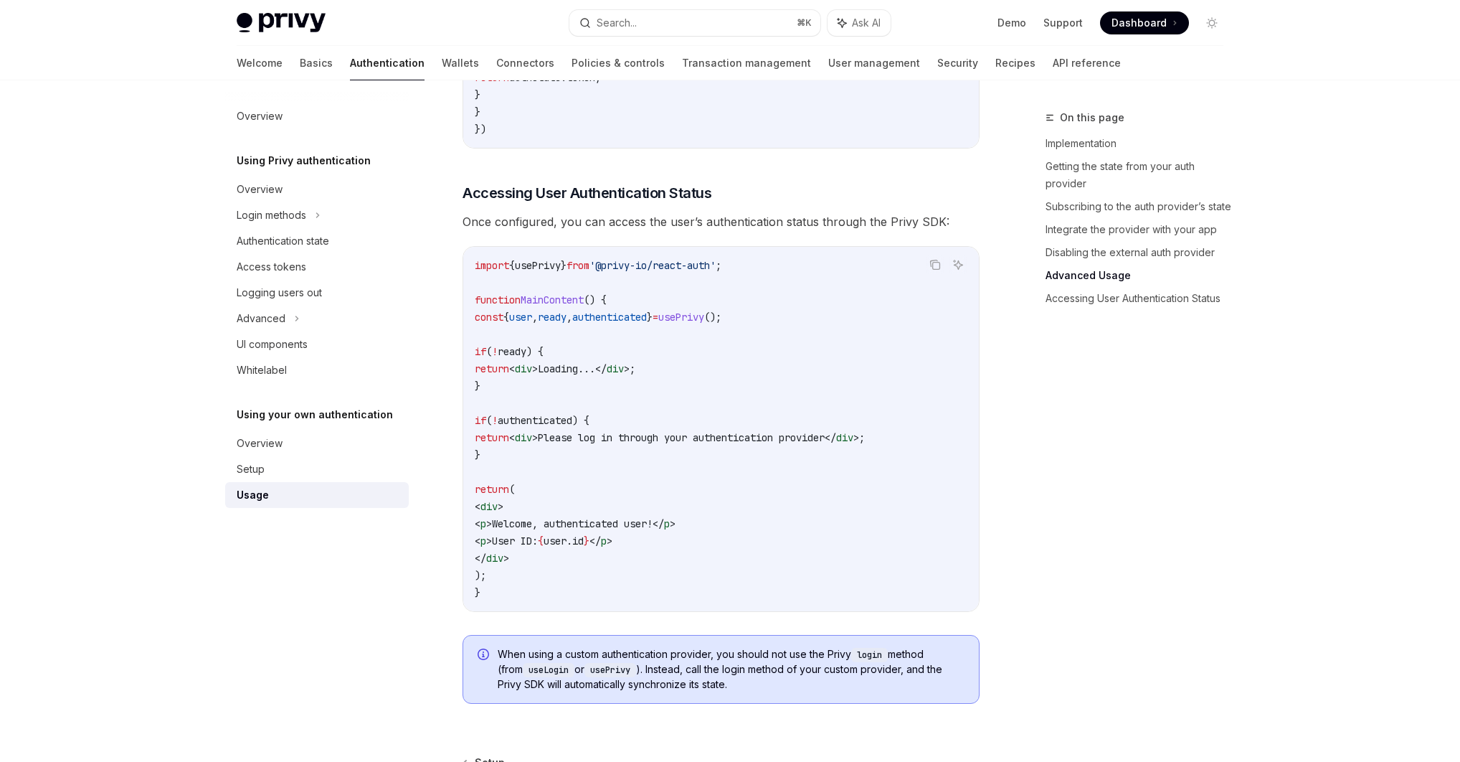
scroll to position [2726, 0]
drag, startPoint x: 518, startPoint y: 575, endPoint x: 458, endPoint y: 318, distance: 264.6
copy code "const { user , ready , authenticated } = usePrivy (); if ( ! ready ) { return <…"
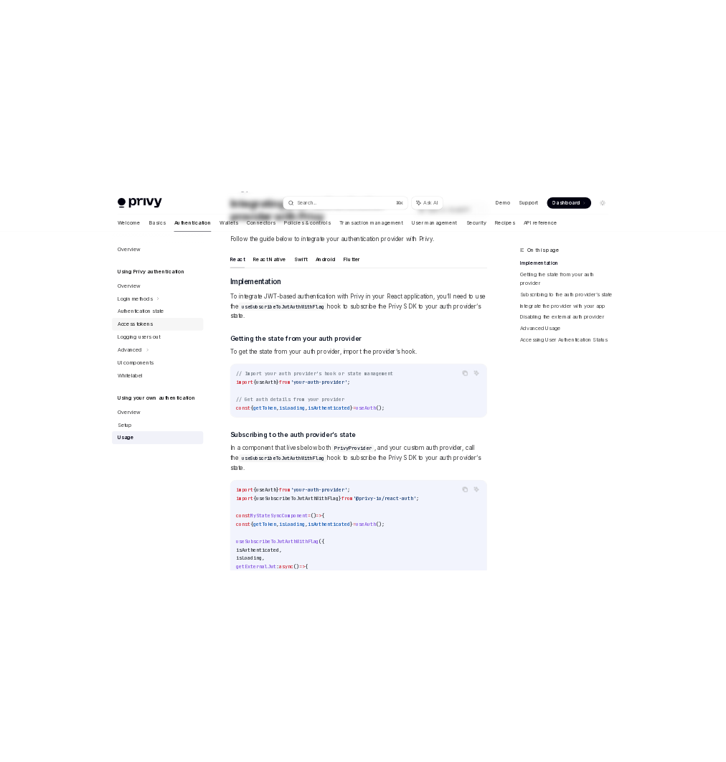
scroll to position [0, 0]
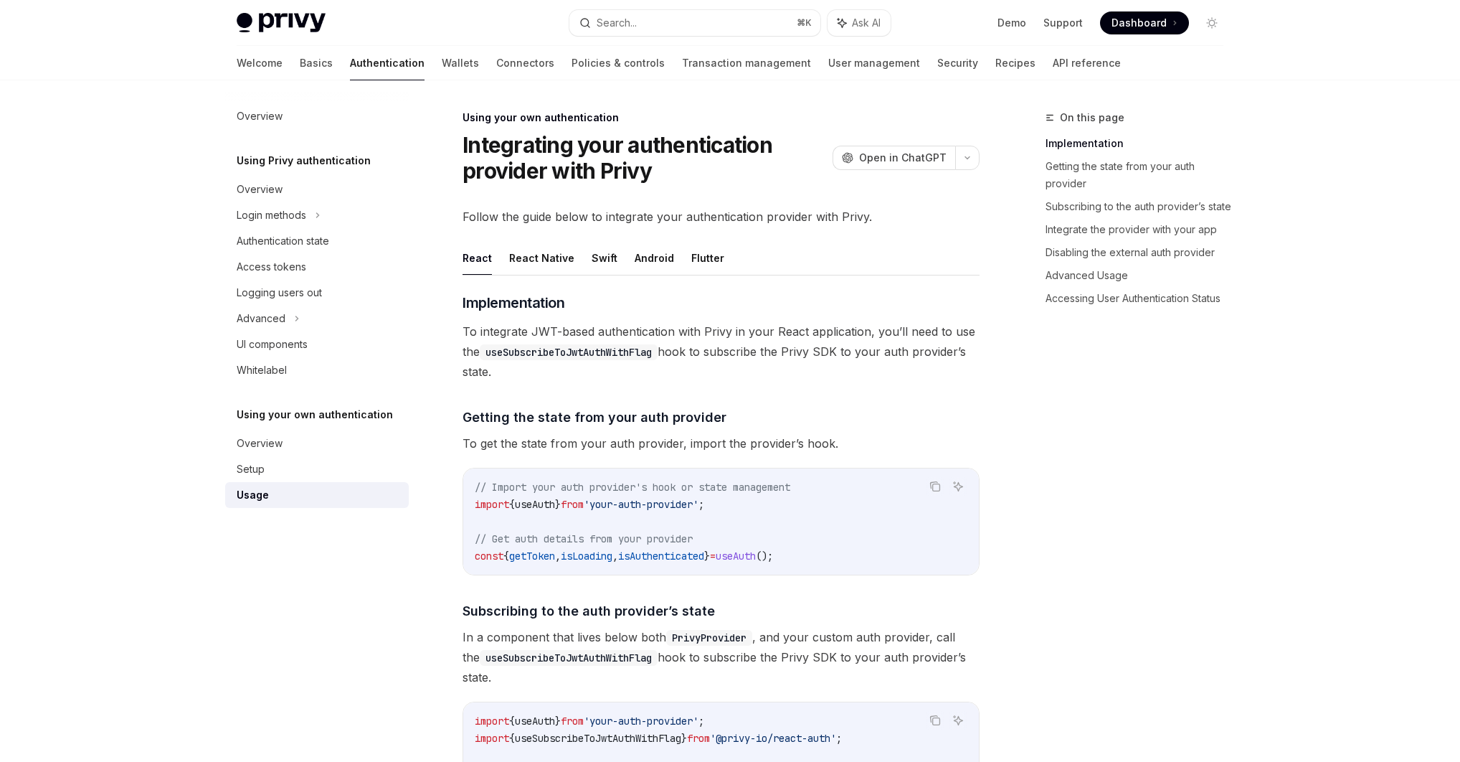
click at [285, 23] on img at bounding box center [281, 23] width 89 height 20
type textarea "*"
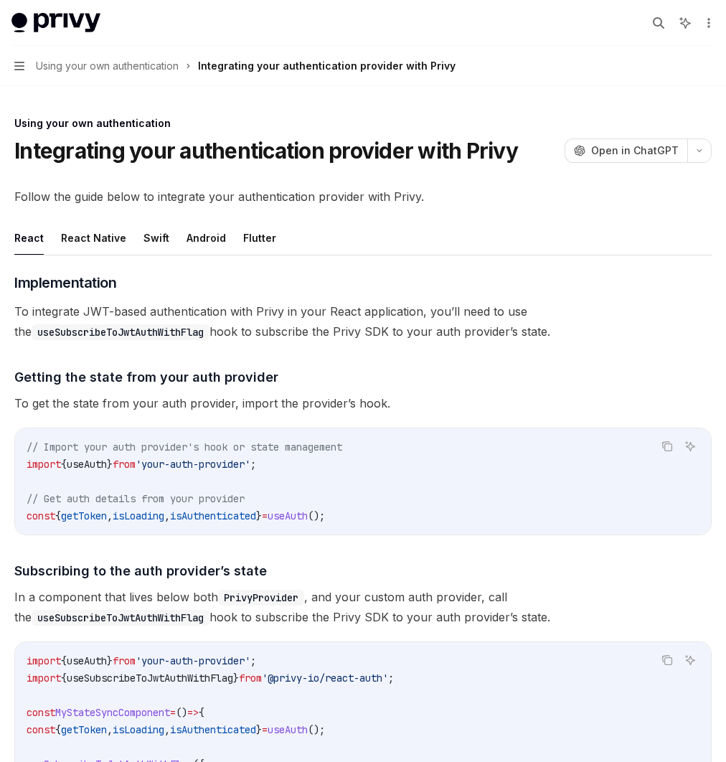
click at [0, 0] on span "Dashboard" at bounding box center [0, 0] width 0 height 0
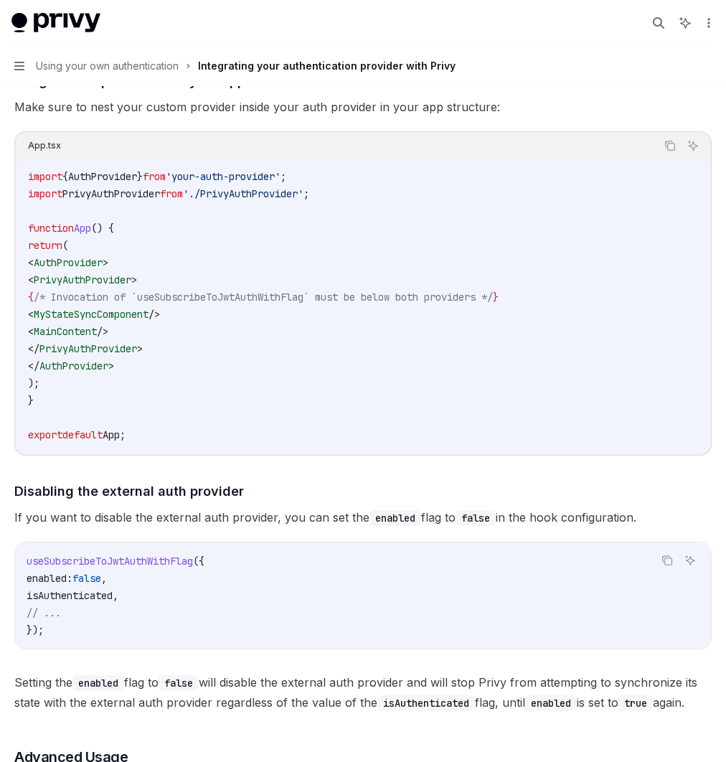
scroll to position [1028, 0]
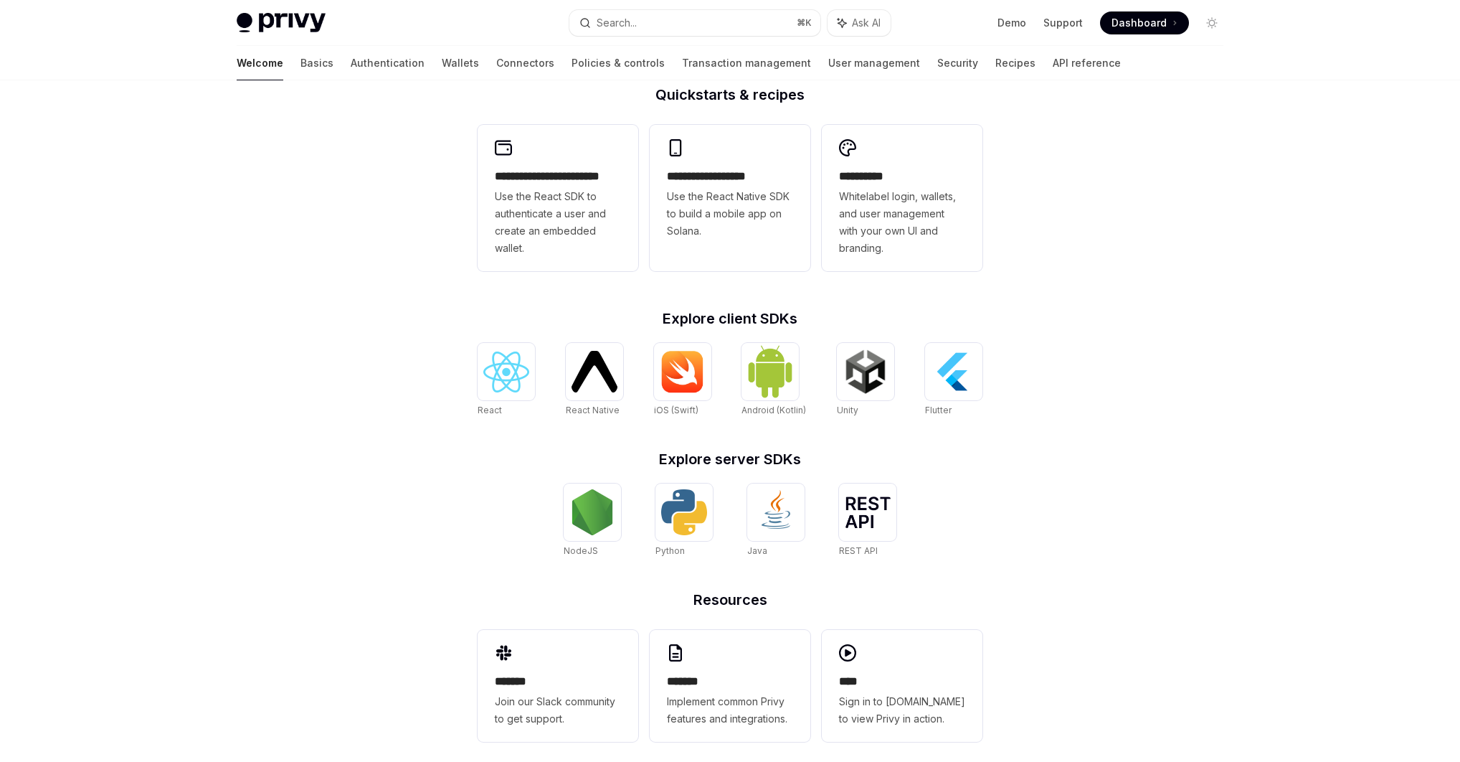
scroll to position [379, 0]
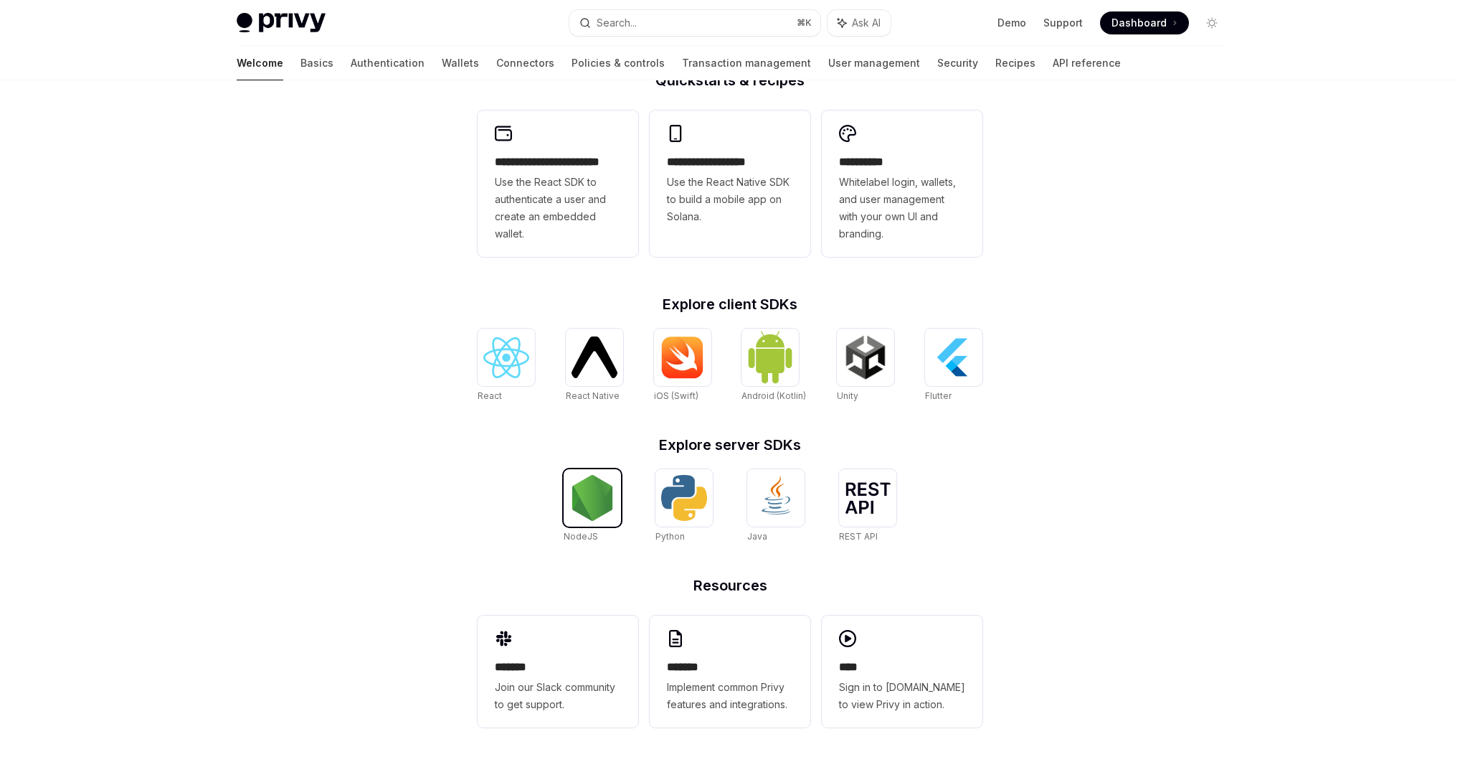
click at [594, 503] on img at bounding box center [592, 498] width 46 height 46
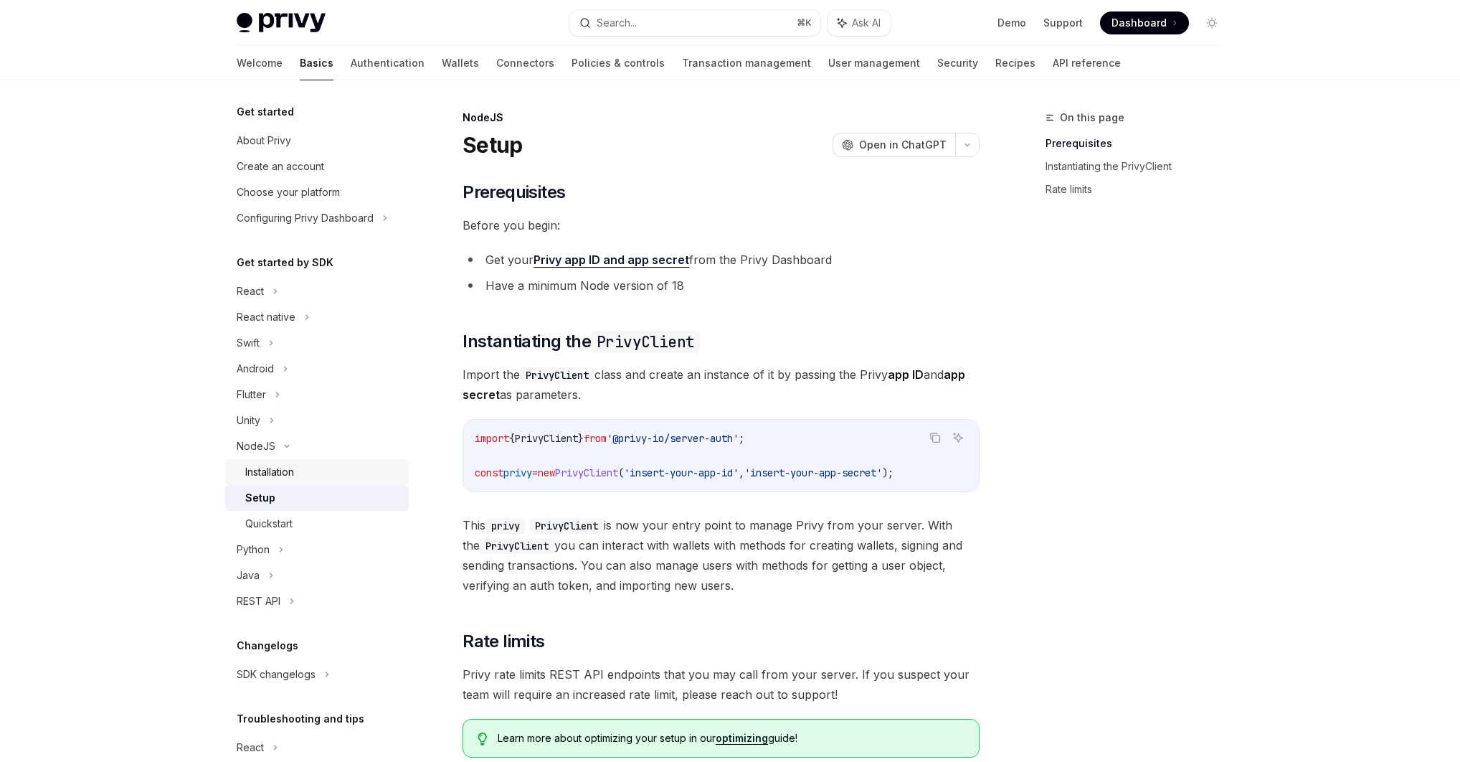
click at [267, 474] on div "Installation" at bounding box center [269, 471] width 49 height 17
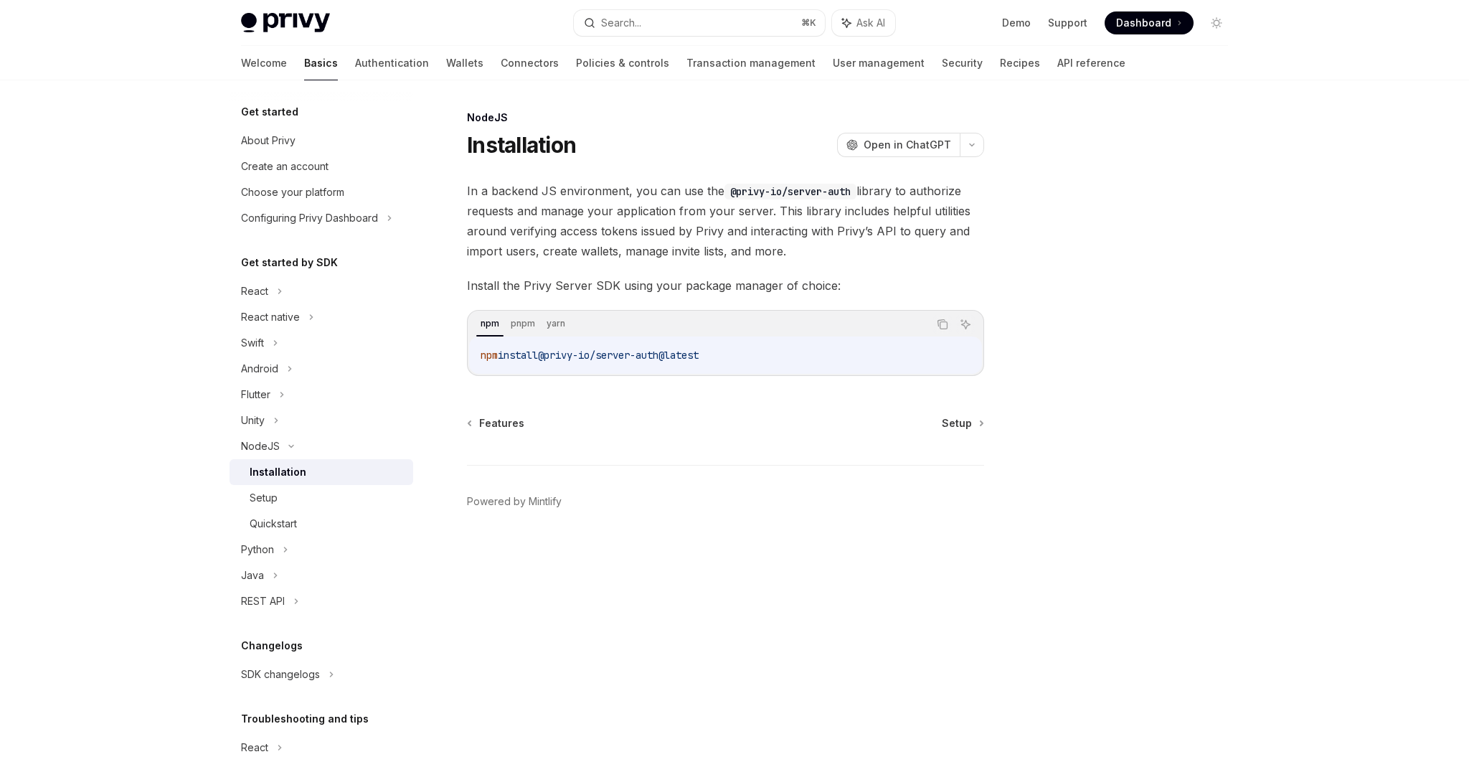
drag, startPoint x: 708, startPoint y: 354, endPoint x: 555, endPoint y: 356, distance: 152.8
click at [555, 356] on code "npm install @privy-io/server-auth@latest" at bounding box center [725, 354] width 490 height 17
copy span "@privy-io/server-auth@latest"
type textarea "*"
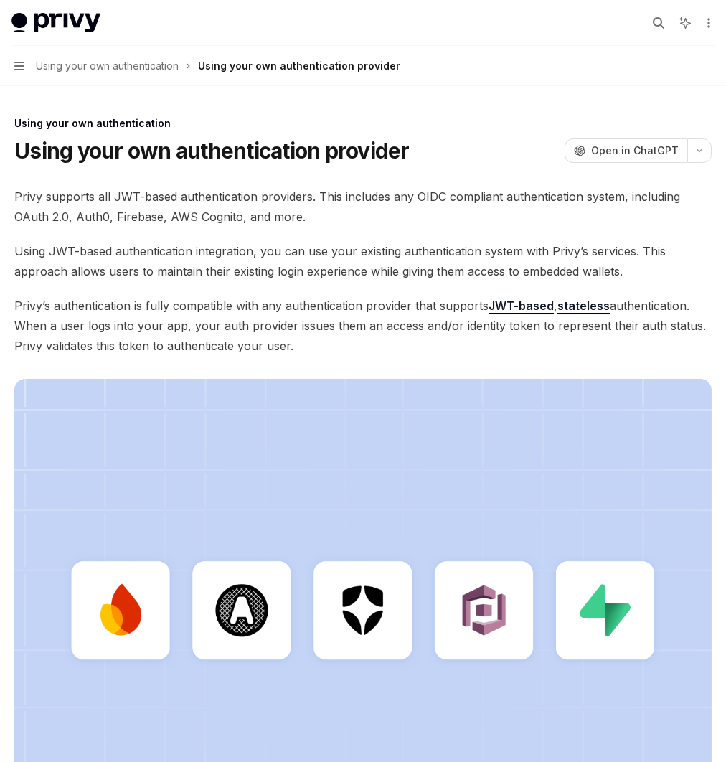
click at [409, 164] on h1 "Using your own authentication provider" at bounding box center [211, 151] width 395 height 26
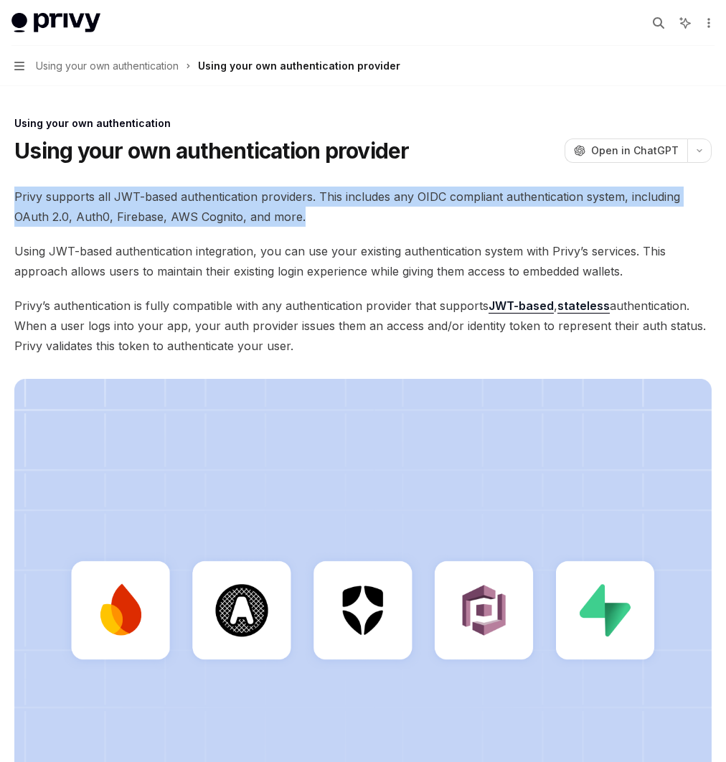
drag, startPoint x: 257, startPoint y: 212, endPoint x: 491, endPoint y: 253, distance: 237.4
click at [491, 253] on div "Using your own authentication Using your own authentication provider OpenAI Ope…" at bounding box center [362, 602] width 703 height 975
click at [391, 227] on span "Privy supports all JWT-based authentication providers. This includes any OIDC c…" at bounding box center [362, 206] width 697 height 40
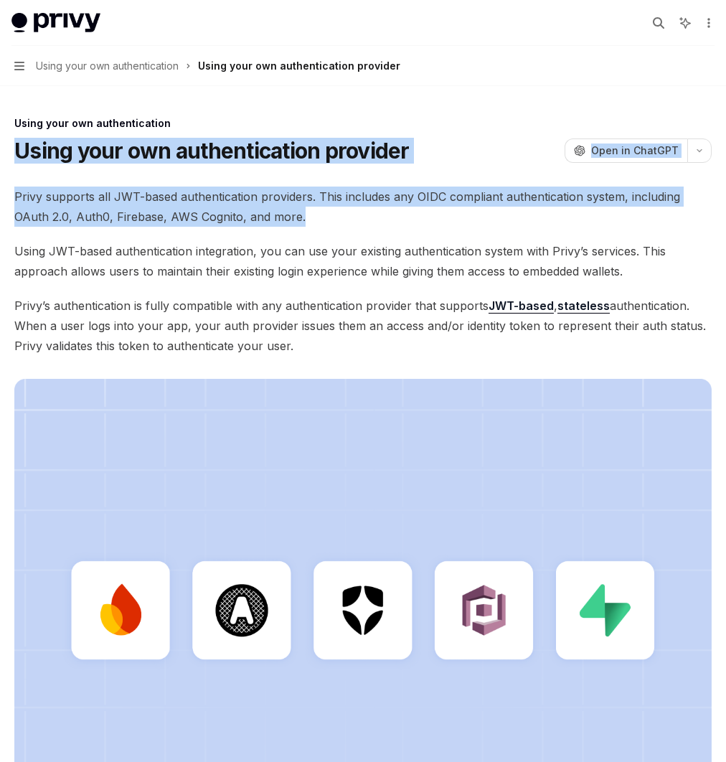
drag, startPoint x: 256, startPoint y: 139, endPoint x: 458, endPoint y: 255, distance: 232.6
click at [453, 253] on div "Using your own authentication Using your own authentication provider OpenAI Ope…" at bounding box center [362, 602] width 703 height 975
click at [464, 227] on span "Privy supports all JWT-based authentication providers. This includes any OIDC c…" at bounding box center [362, 206] width 697 height 40
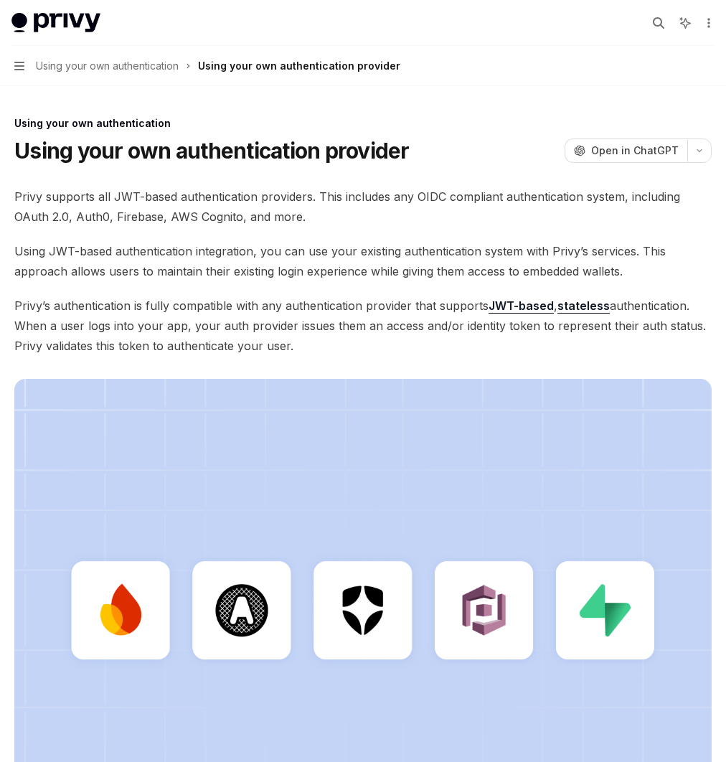
click at [386, 227] on span "Privy supports all JWT-based authentication providers. This includes any OIDC c…" at bounding box center [362, 206] width 697 height 40
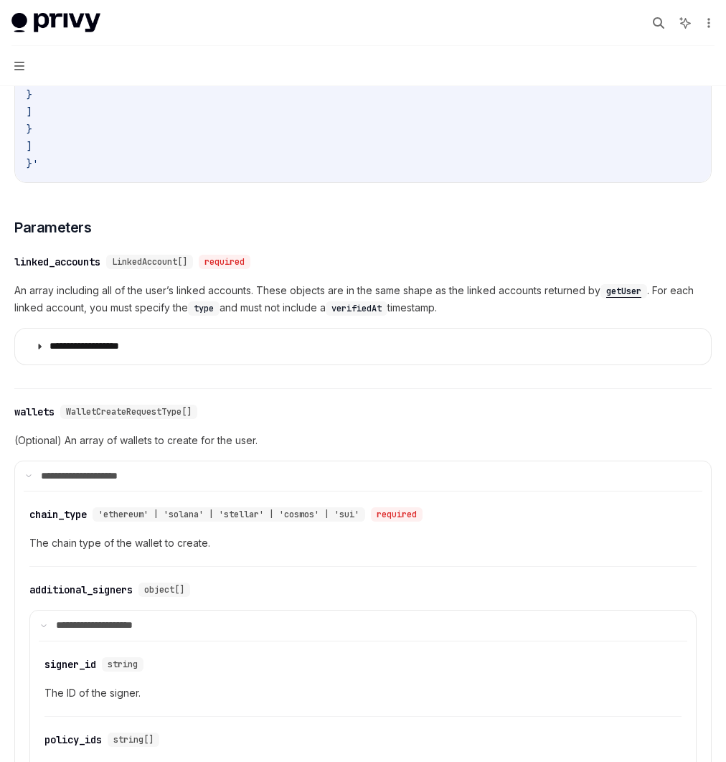
scroll to position [919, 0]
click at [512, 343] on div "Make a POST request to: Copy Ask AI [URL][DOMAIN_NAME] In the body of the reque…" at bounding box center [362, 728] width 697 height 2601
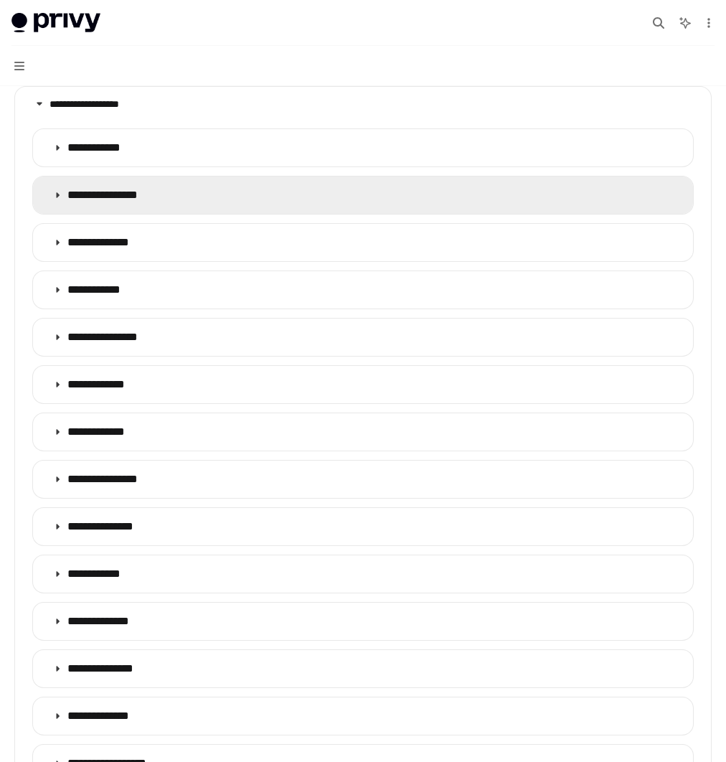
scroll to position [1171, 0]
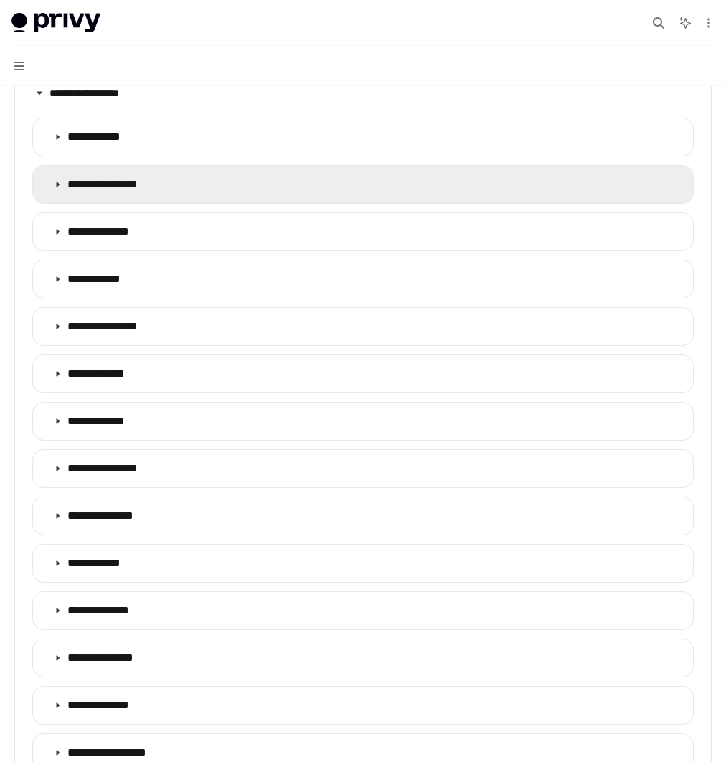
click at [381, 203] on summary "**********" at bounding box center [363, 184] width 660 height 37
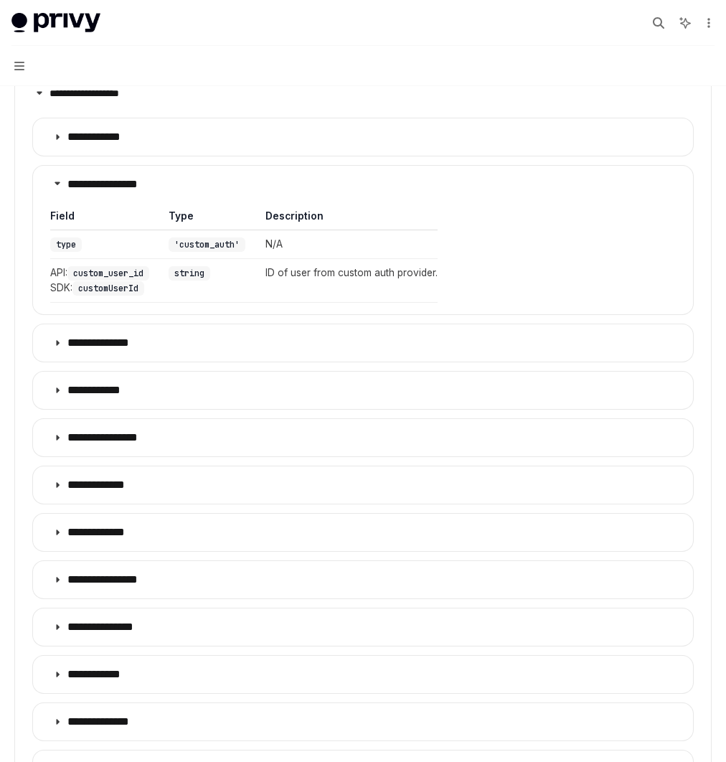
click at [144, 295] on code "customUserId" at bounding box center [108, 288] width 72 height 14
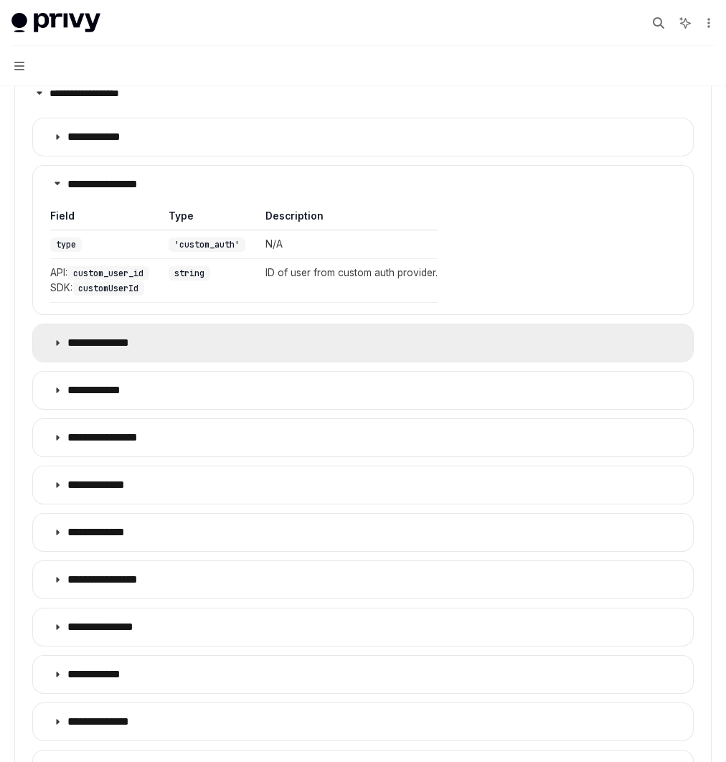
click at [156, 350] on p "**********" at bounding box center [111, 343] width 88 height 14
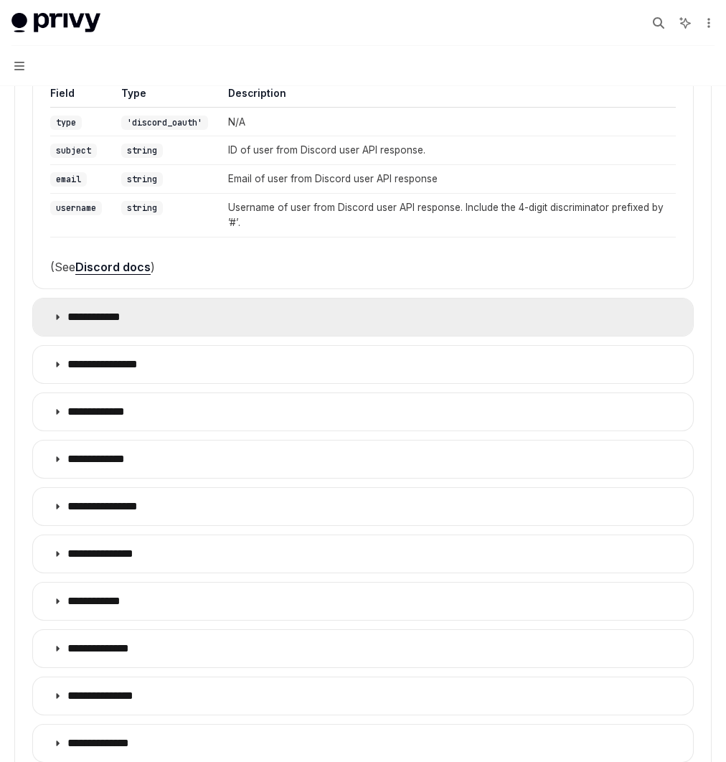
scroll to position [1453, 0]
click at [392, 335] on summary "**********" at bounding box center [363, 316] width 660 height 37
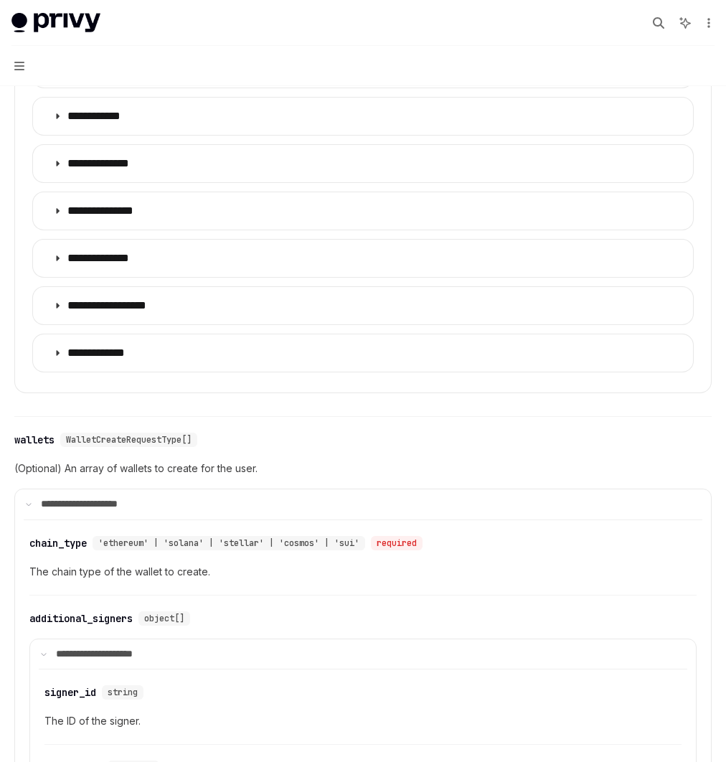
scroll to position [2039, 0]
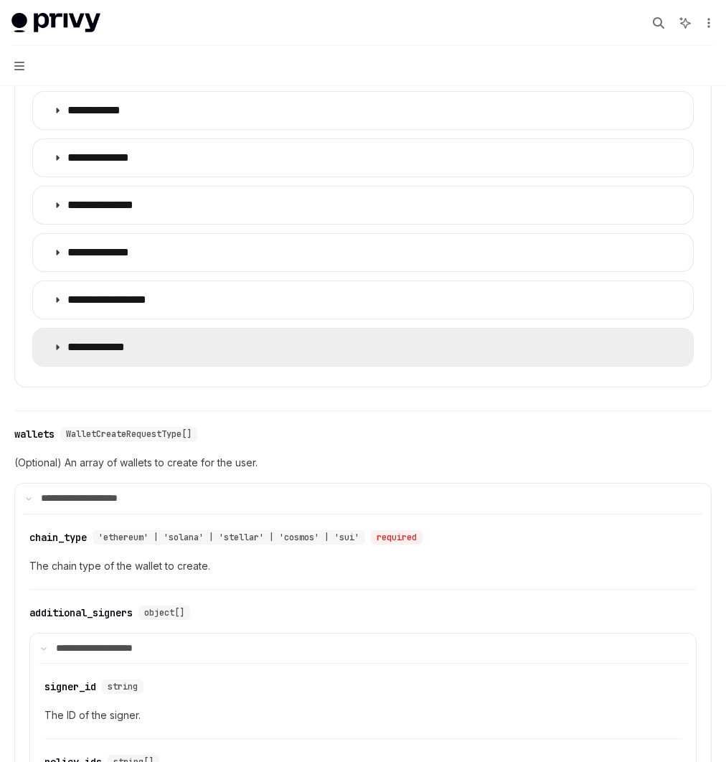
click at [394, 366] on summary "**********" at bounding box center [363, 346] width 660 height 37
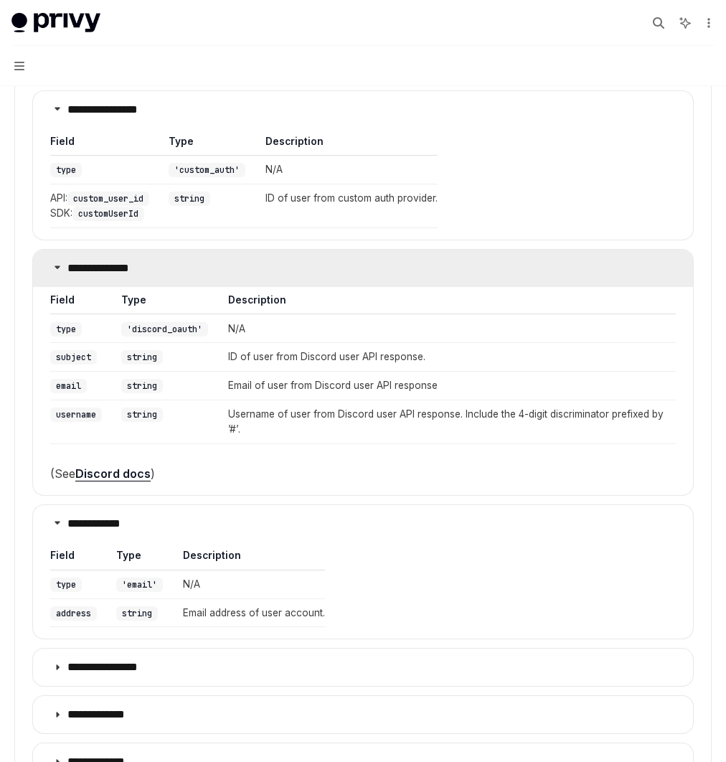
scroll to position [1251, 0]
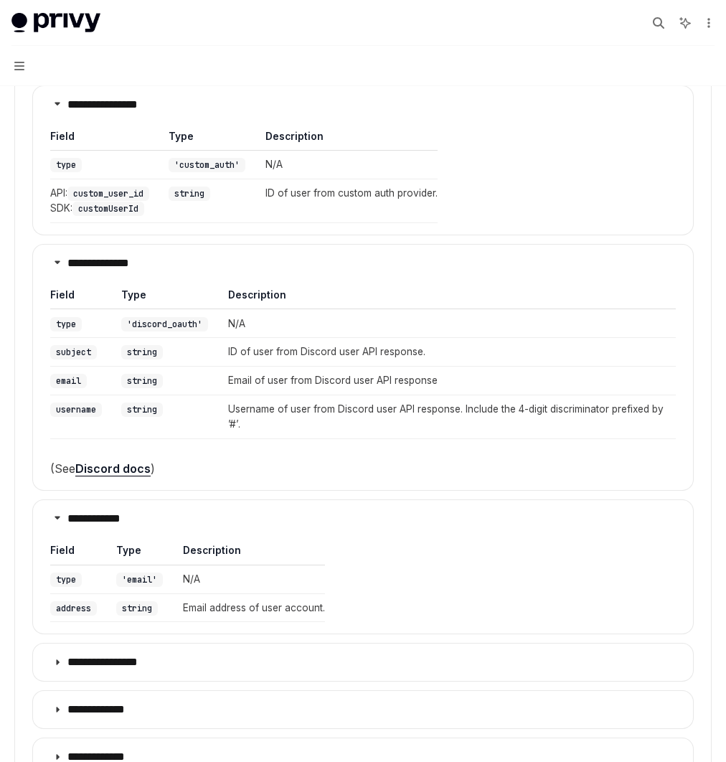
click at [144, 216] on code "customUserId" at bounding box center [108, 209] width 72 height 14
copy code "customUserId"
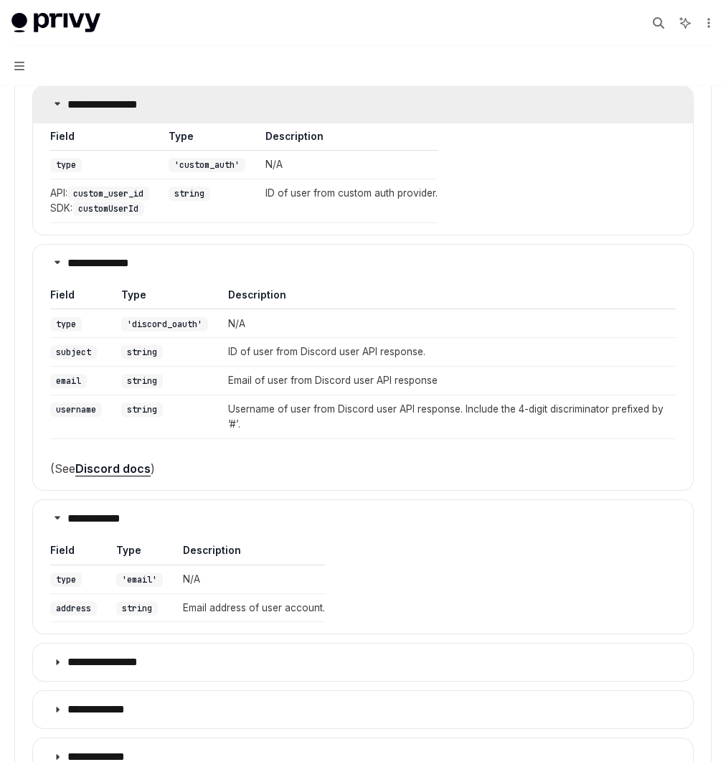
click at [176, 112] on p "**********" at bounding box center [121, 105] width 108 height 14
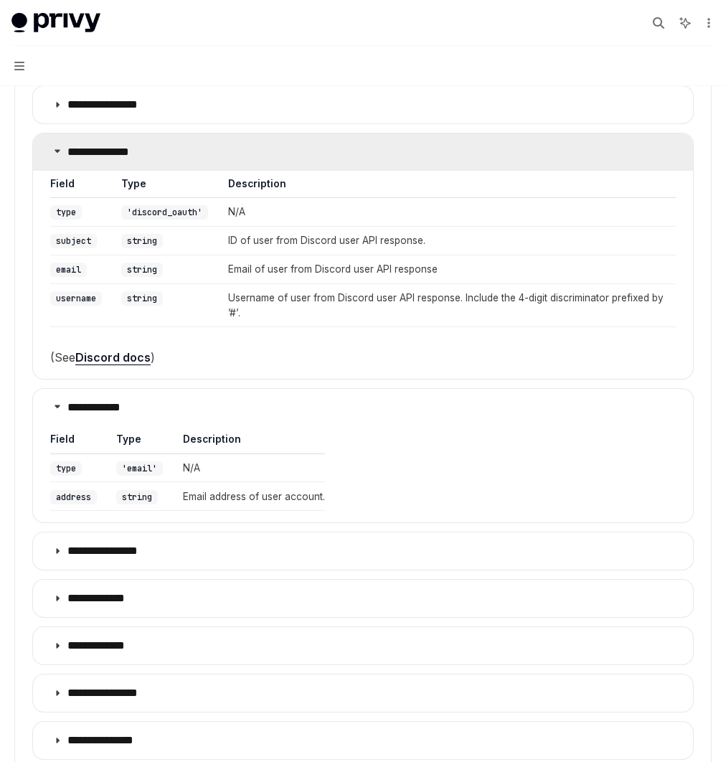
click at [156, 159] on p "**********" at bounding box center [111, 152] width 88 height 14
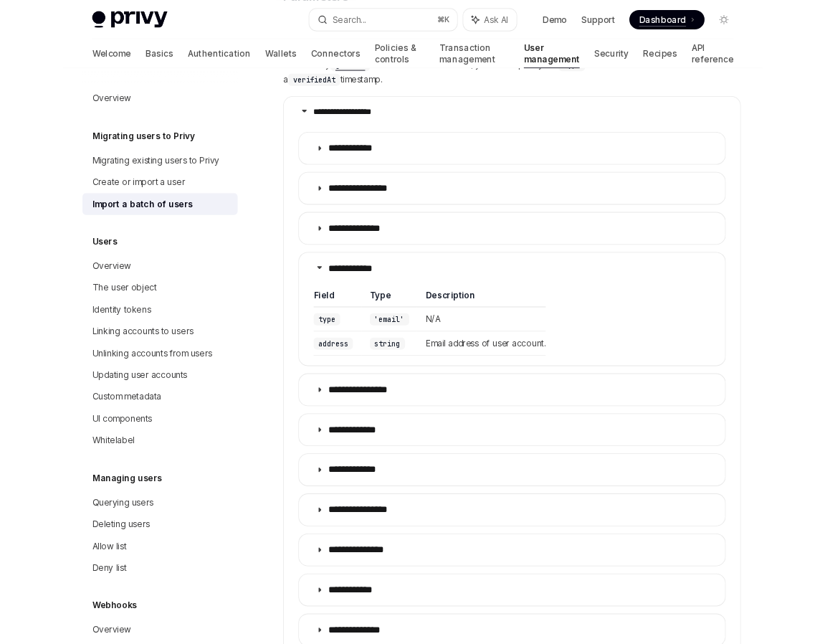
scroll to position [1081, 0]
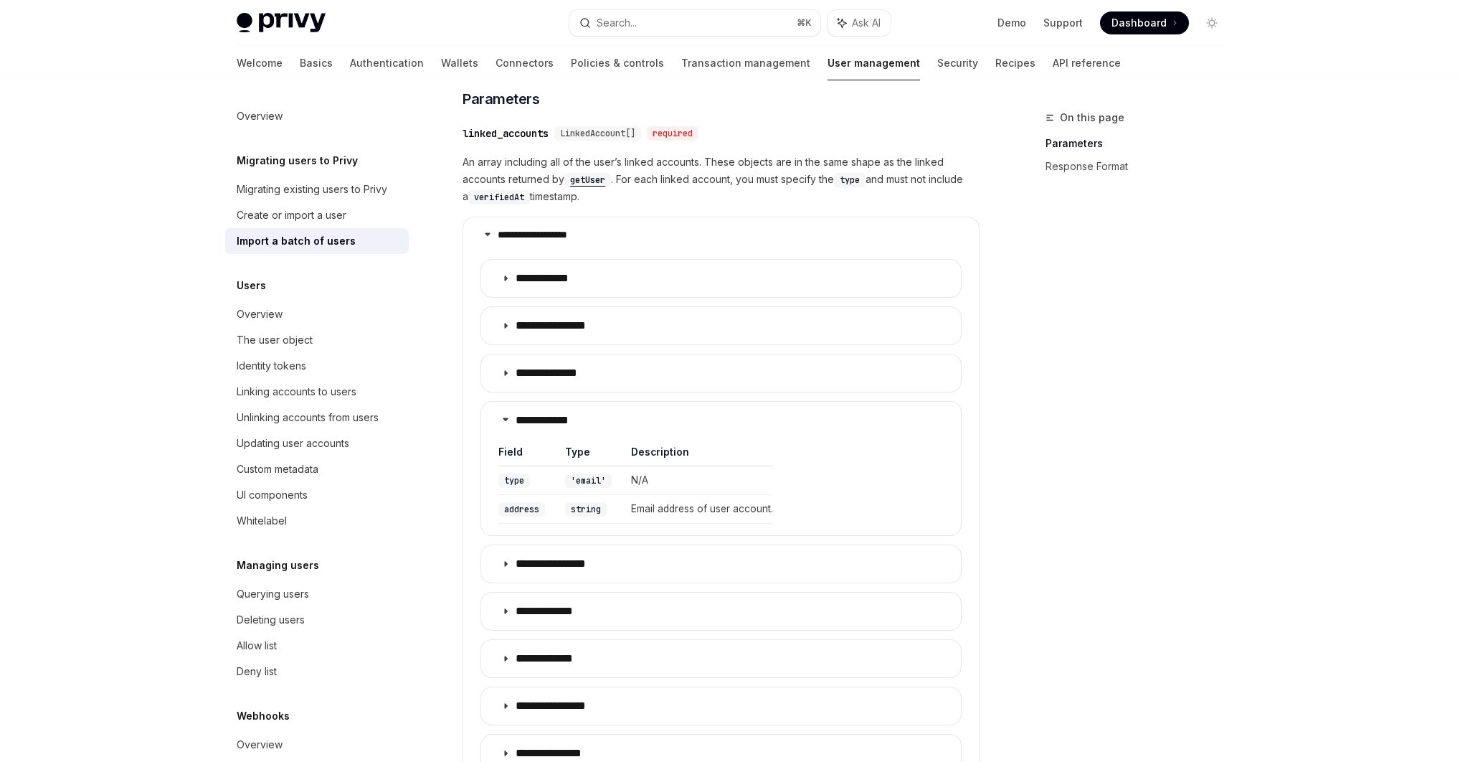
type textarea "*"
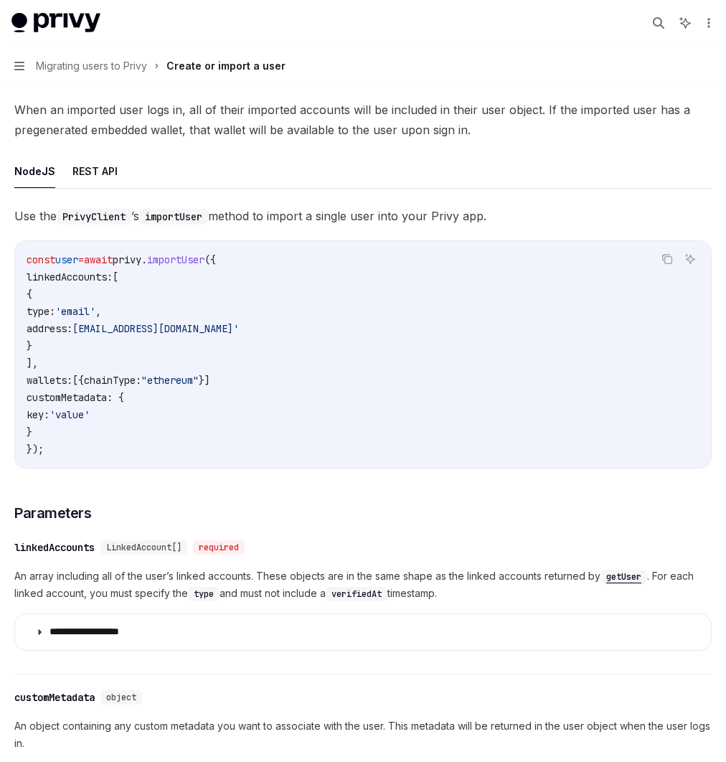
scroll to position [143, 0]
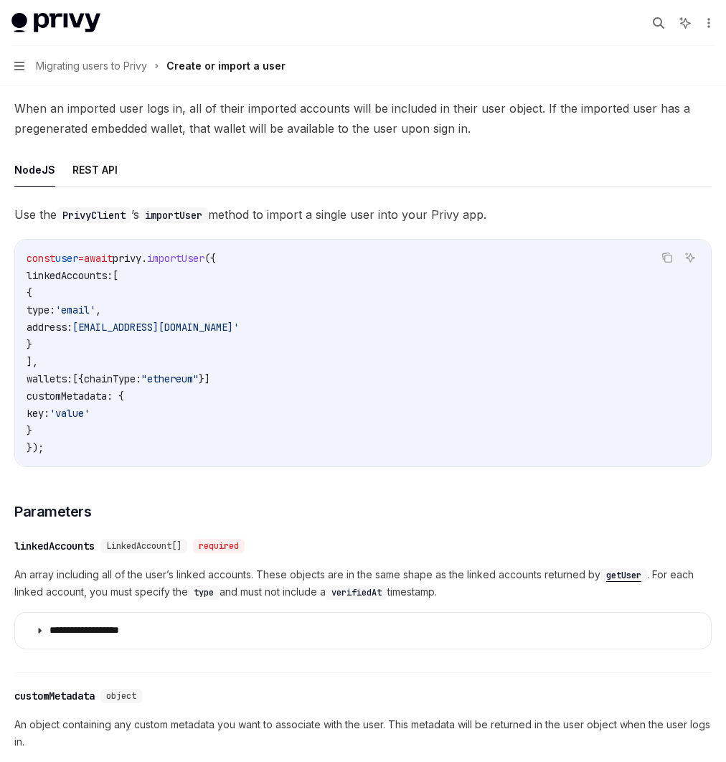
click at [55, 186] on button "NodeJS" at bounding box center [34, 170] width 41 height 34
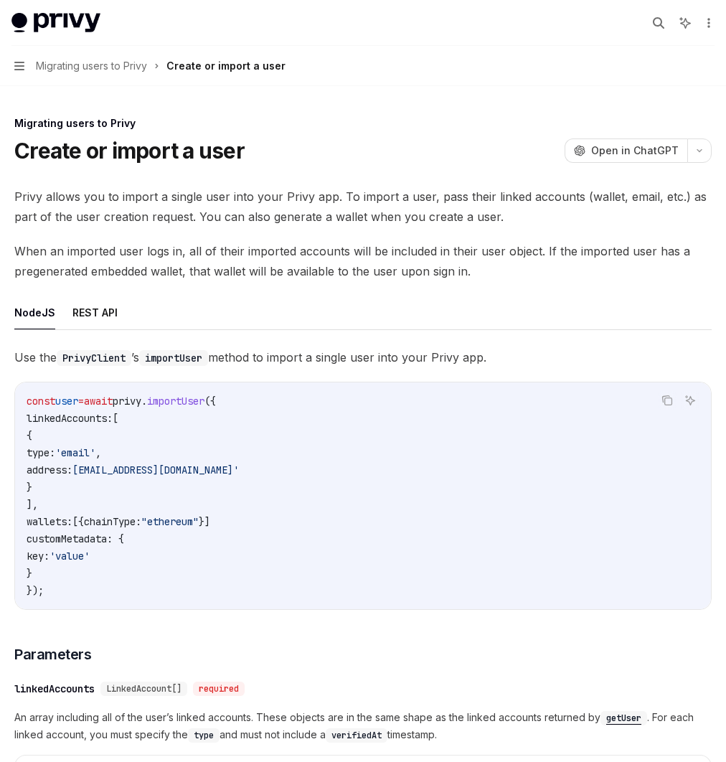
click at [0, 0] on div "Migrating existing users to Privy" at bounding box center [0, 0] width 0 height 0
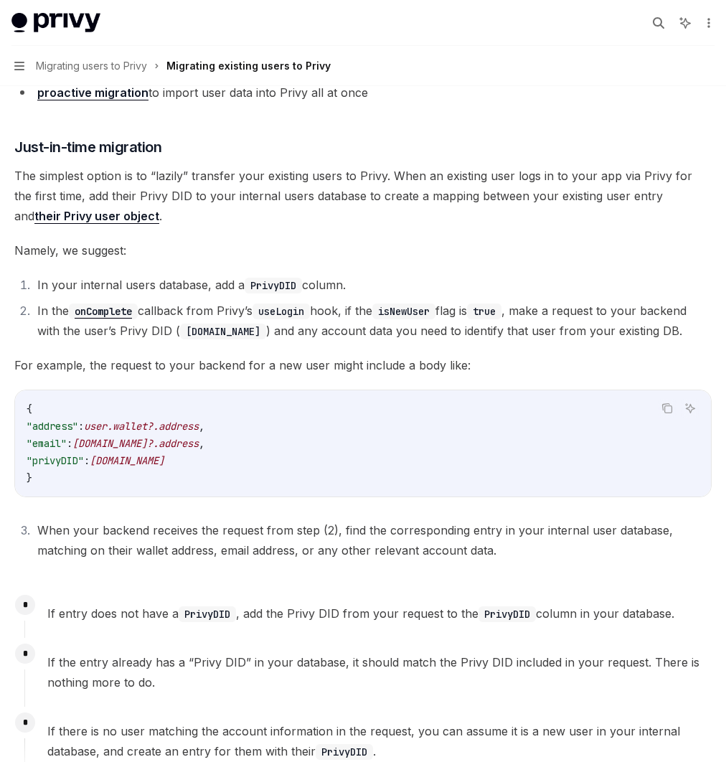
scroll to position [368, 0]
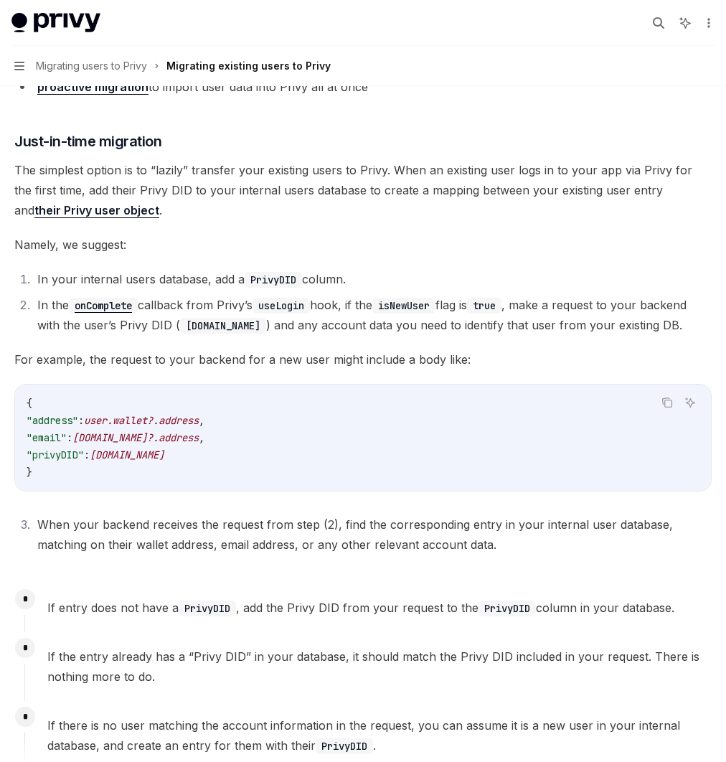
click at [159, 69] on link "just-in-time migration" at bounding box center [98, 61] width 122 height 15
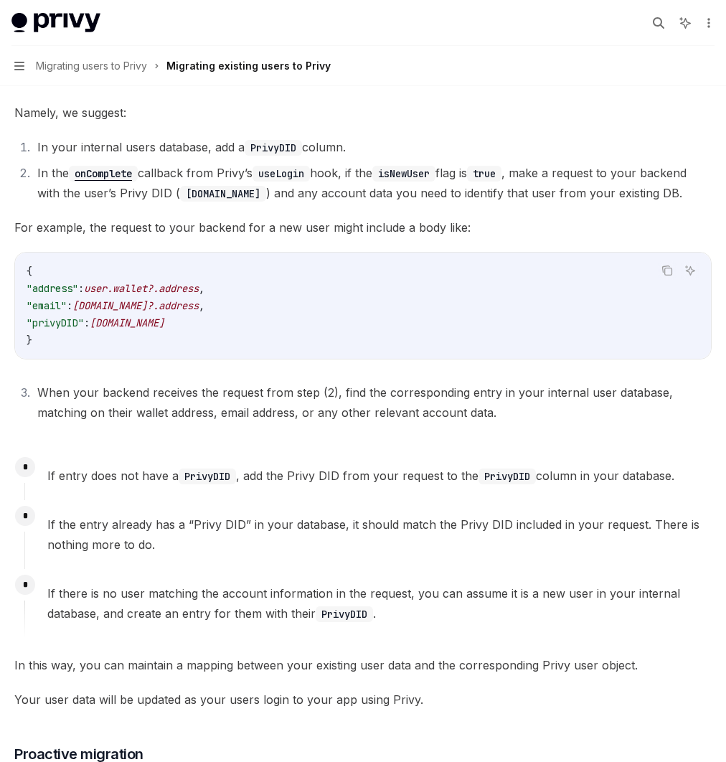
scroll to position [511, 0]
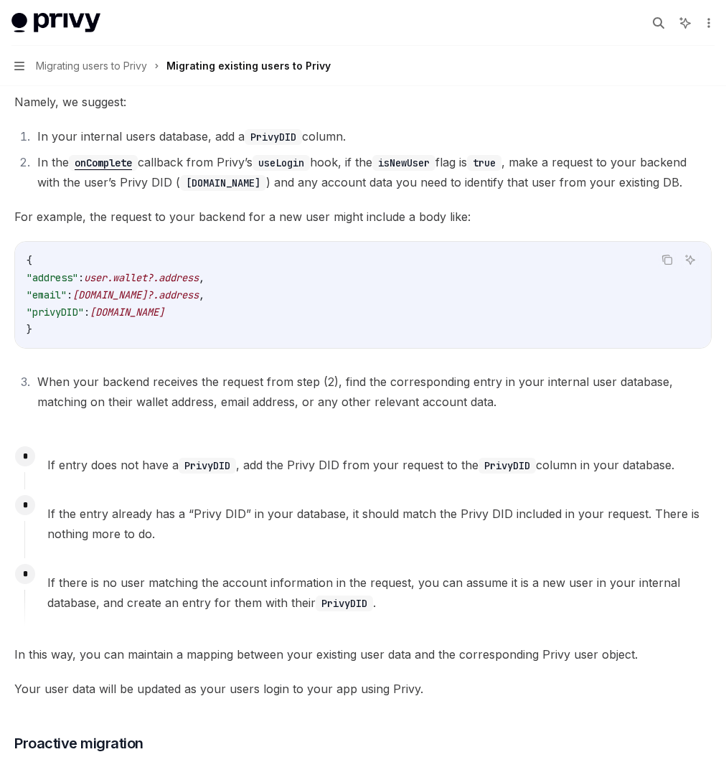
click at [0, 0] on div "Overview" at bounding box center [0, 0] width 0 height 0
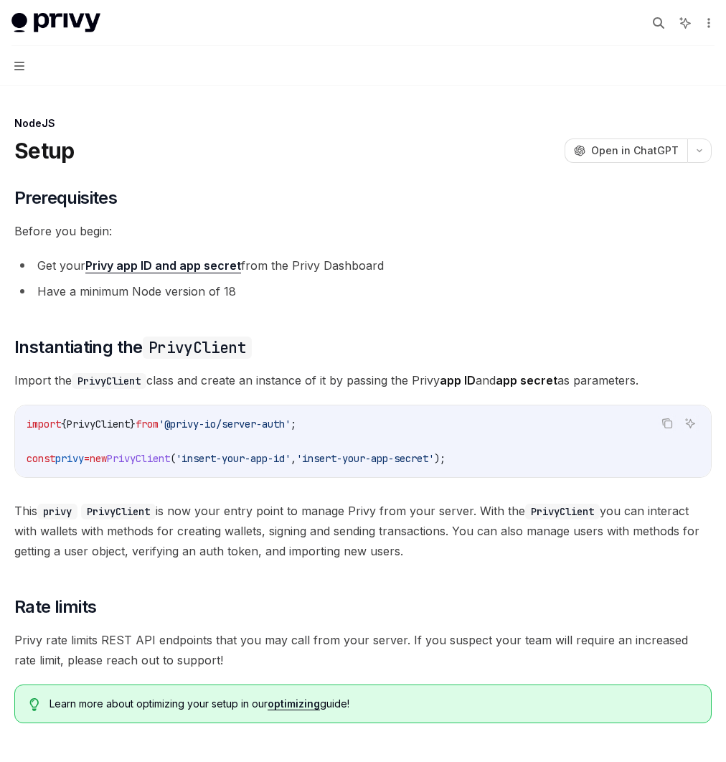
click at [290, 430] on span "'@privy-io/server-auth'" at bounding box center [224, 423] width 132 height 13
copy code "import { PrivyClient } from '@privy-io/server-auth' ;"
click at [661, 429] on icon "Copy the contents from the code block" at bounding box center [666, 422] width 11 height 11
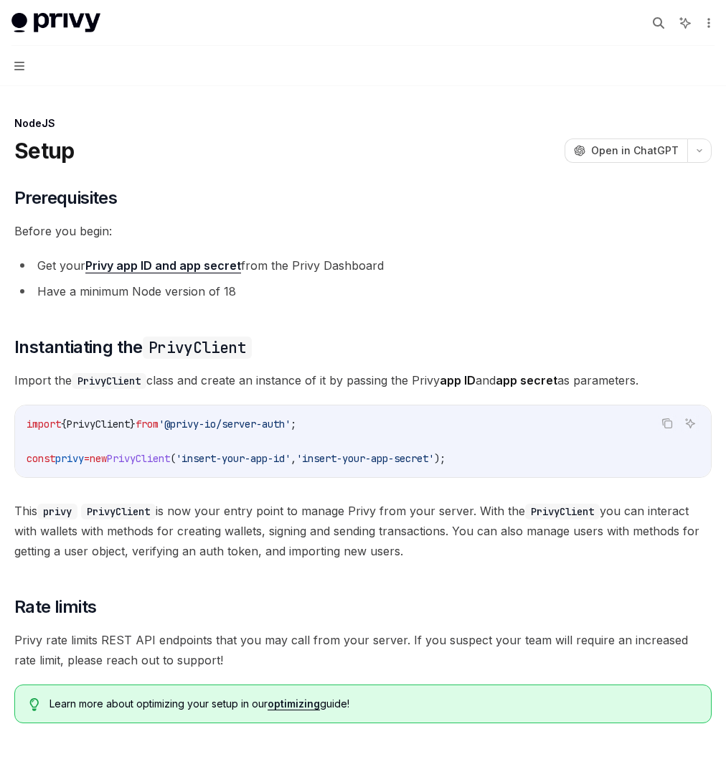
click at [425, 561] on span "This privy PrivyClient is now your entry point to manage Privy from your server…" at bounding box center [362, 531] width 697 height 60
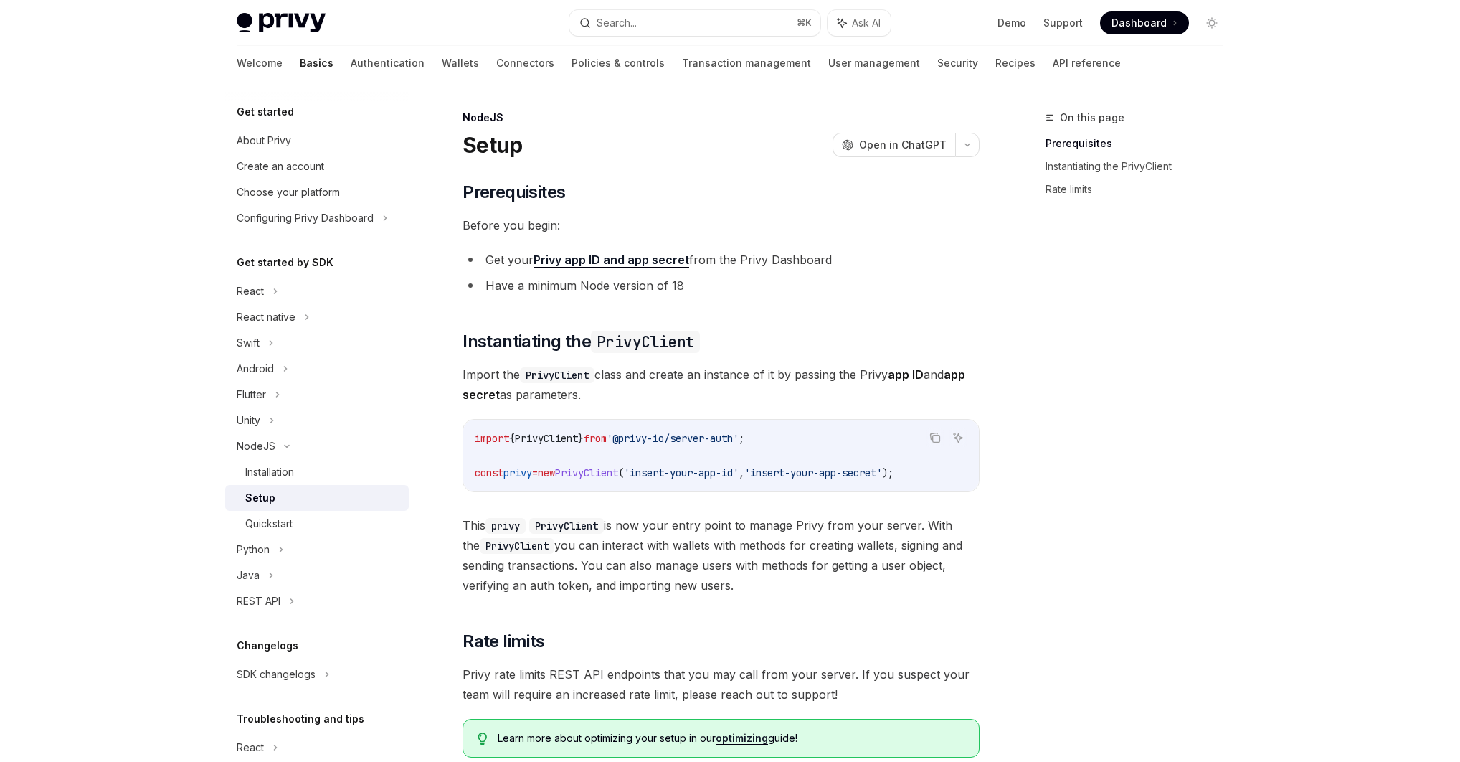
click at [725, 24] on span "Dashboard" at bounding box center [1139, 23] width 55 height 14
type textarea "*"
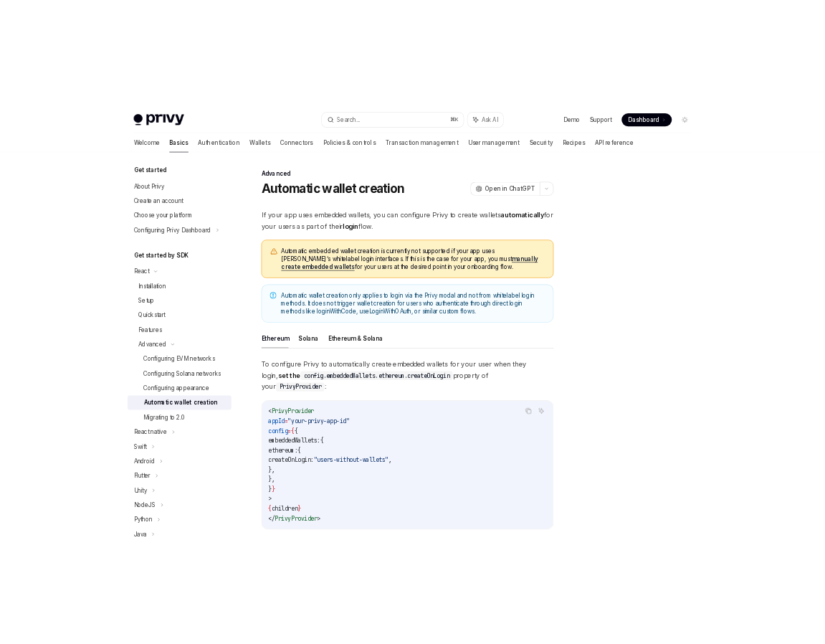
scroll to position [280, 0]
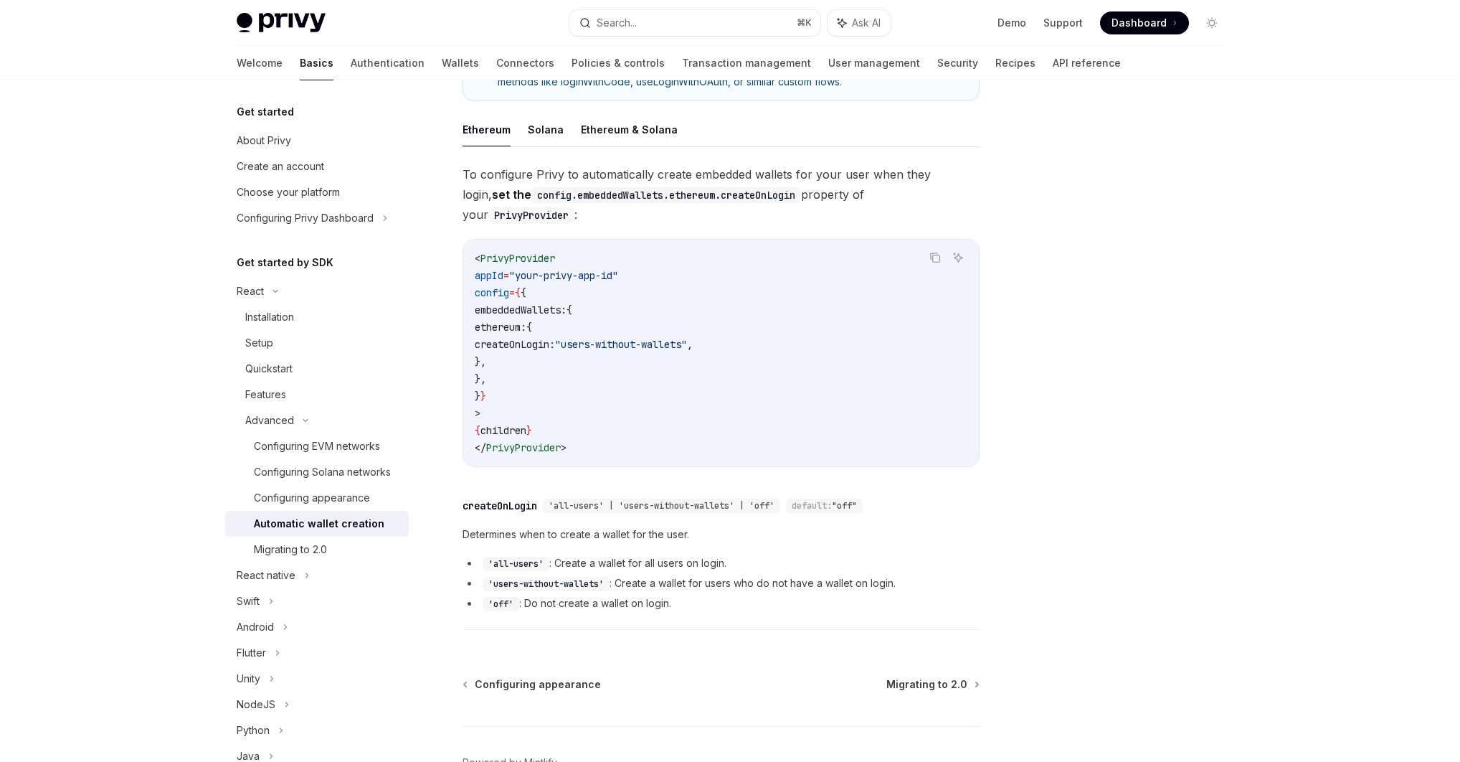
type textarea "*"
